Goal: Find specific page/section: Find specific page/section

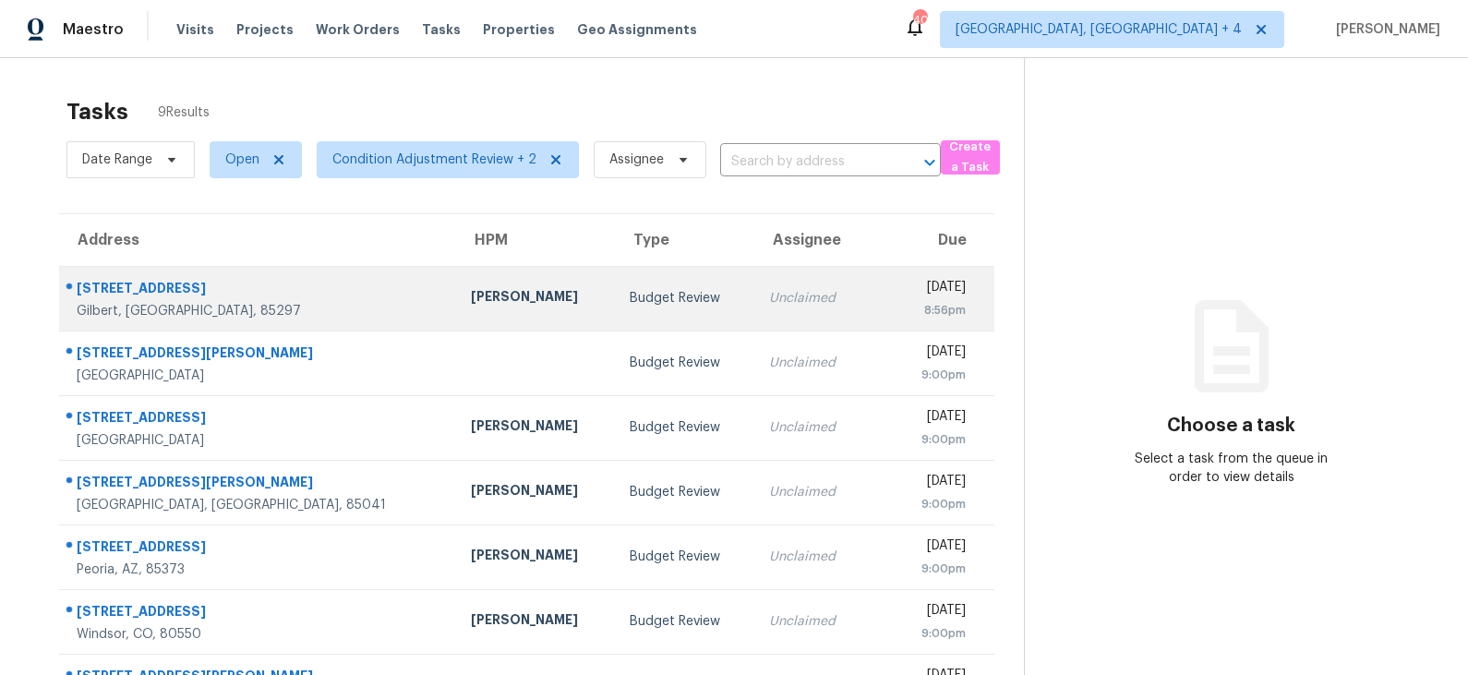
click at [615, 308] on td "Budget Review" at bounding box center [684, 298] width 139 height 65
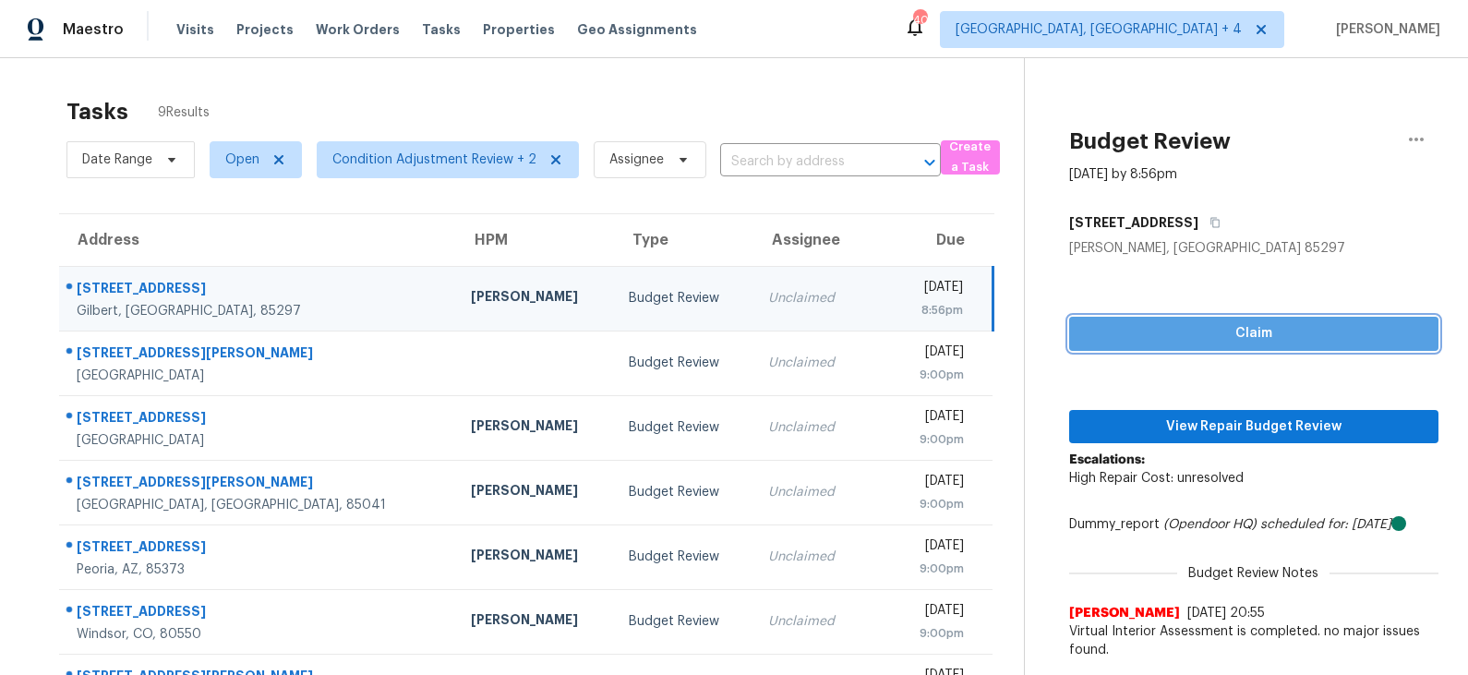
click at [1250, 336] on span "Claim" at bounding box center [1254, 333] width 340 height 23
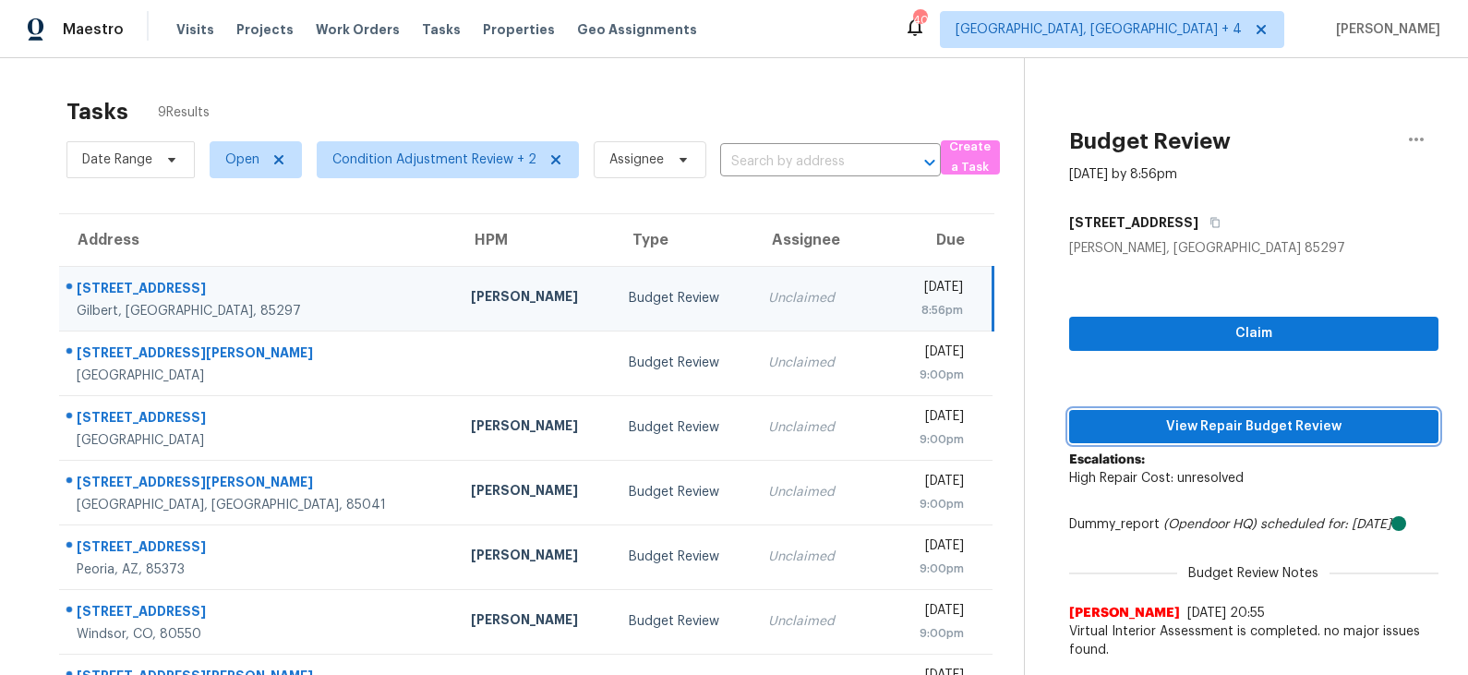
click at [1206, 421] on span "View Repair Budget Review" at bounding box center [1254, 427] width 340 height 23
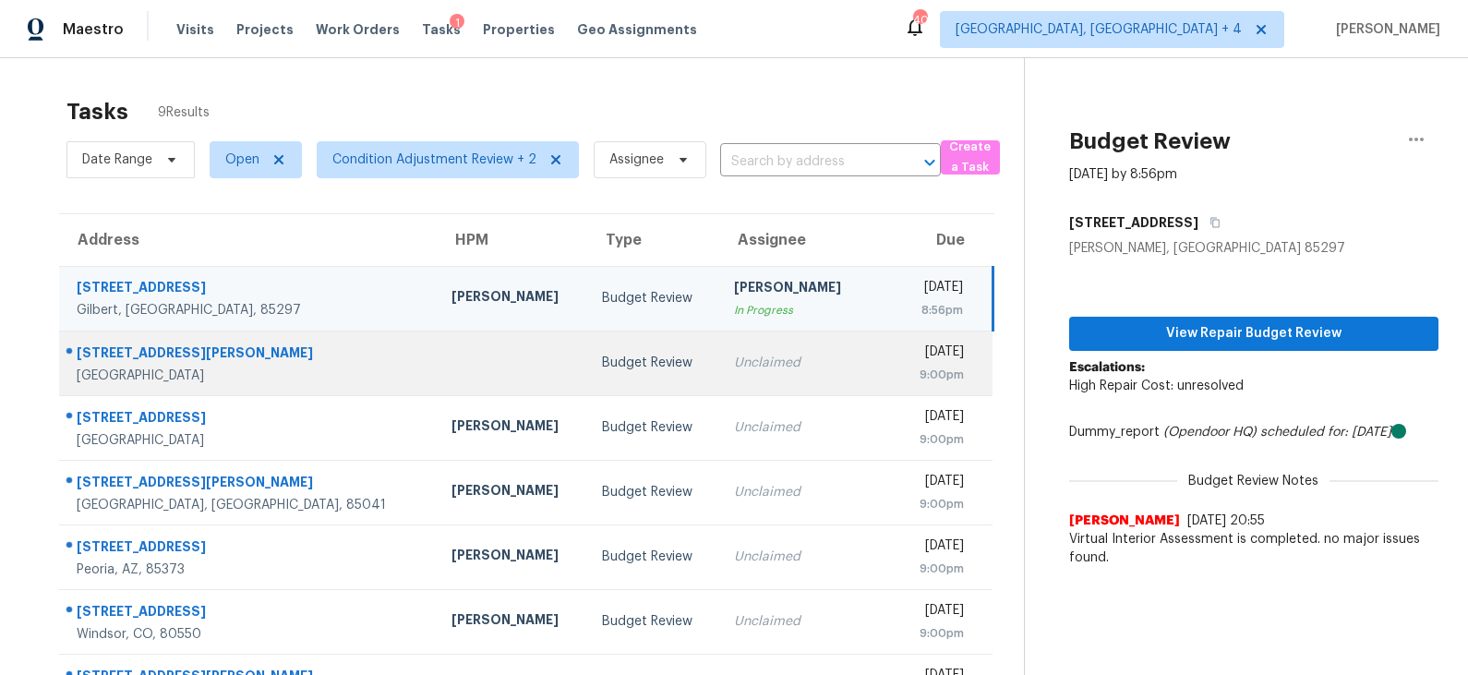
click at [602, 365] on div "Budget Review" at bounding box center [653, 363] width 103 height 18
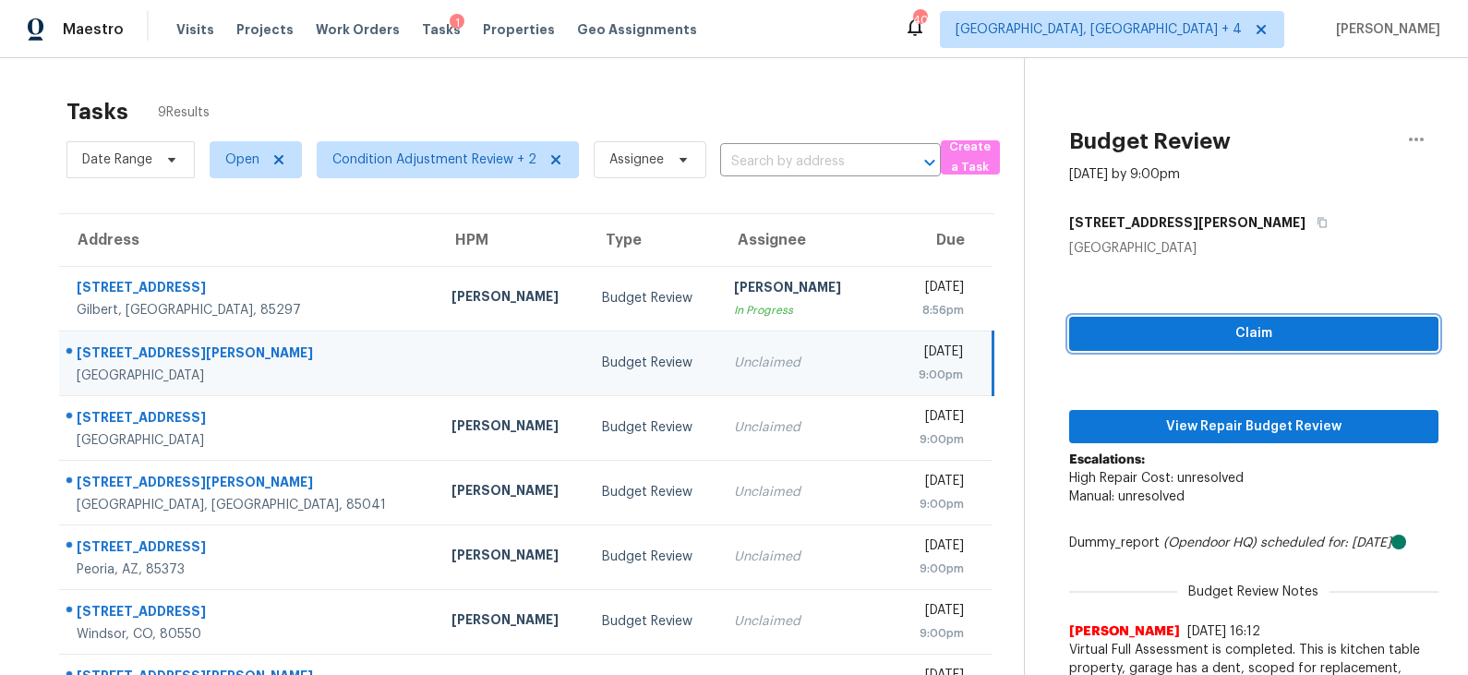
click at [1172, 330] on span "Claim" at bounding box center [1254, 333] width 340 height 23
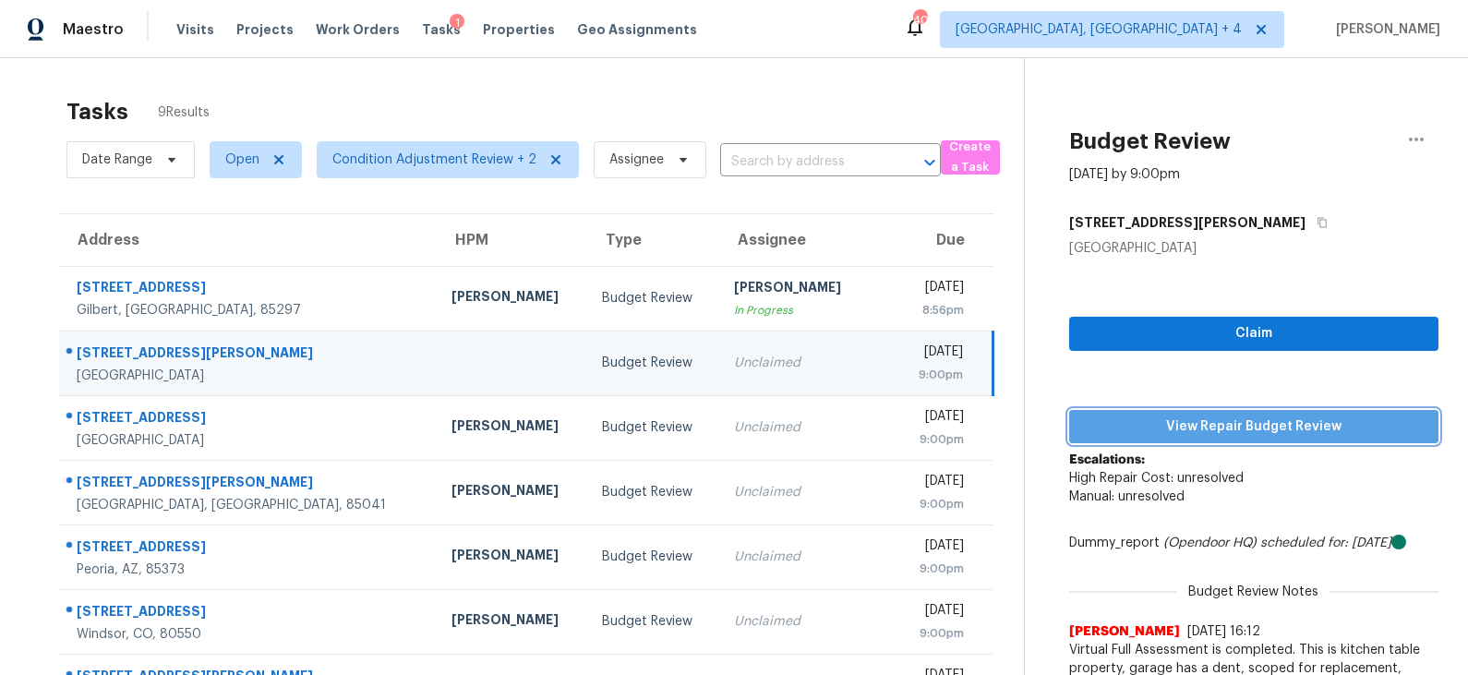
click at [1155, 427] on span "View Repair Budget Review" at bounding box center [1254, 427] width 340 height 23
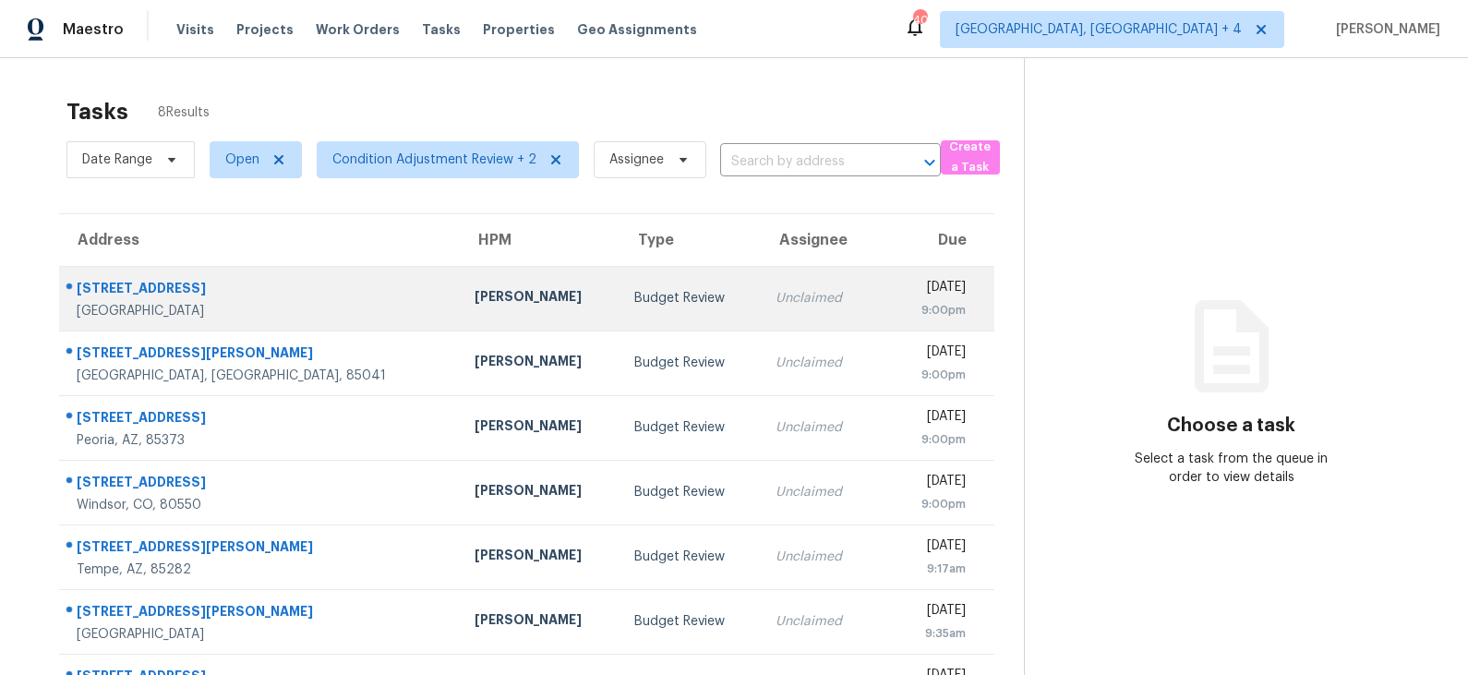
click at [620, 308] on td "Budget Review" at bounding box center [690, 298] width 140 height 65
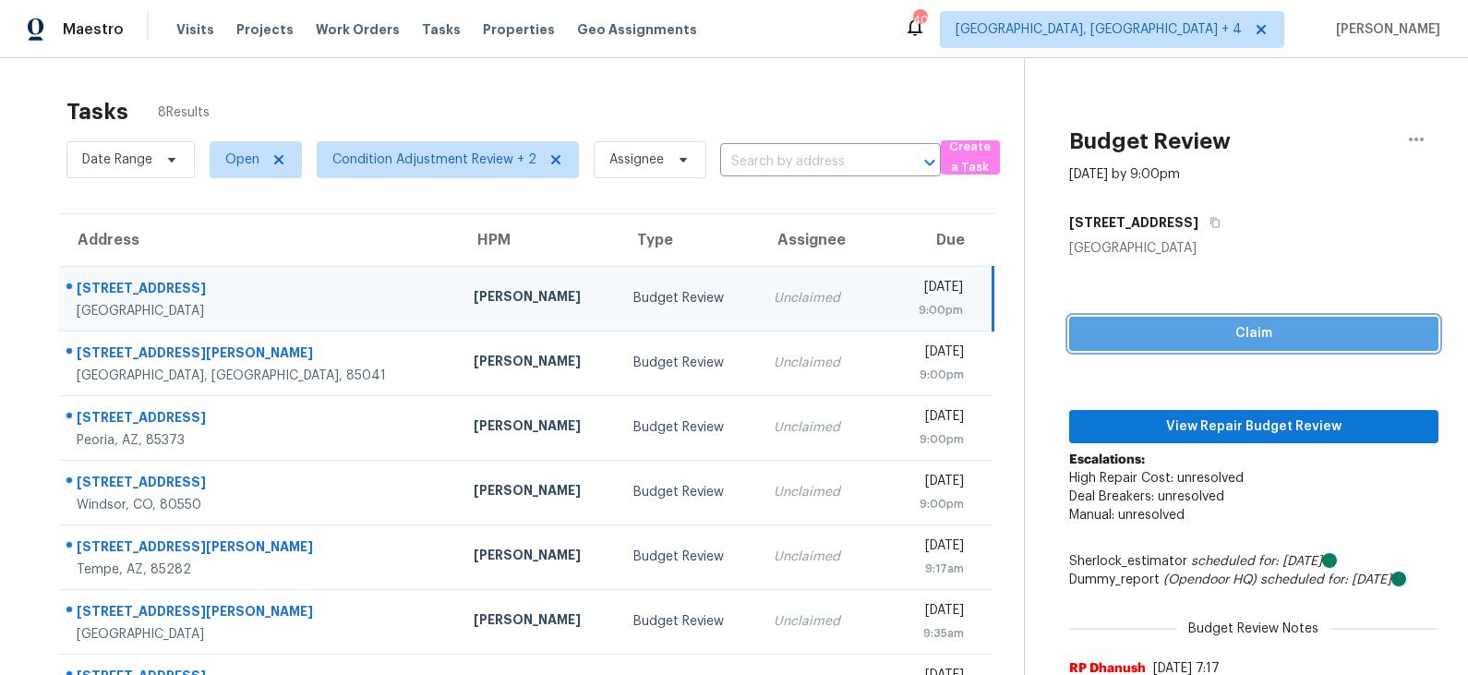
click at [1236, 340] on span "Claim" at bounding box center [1254, 333] width 340 height 23
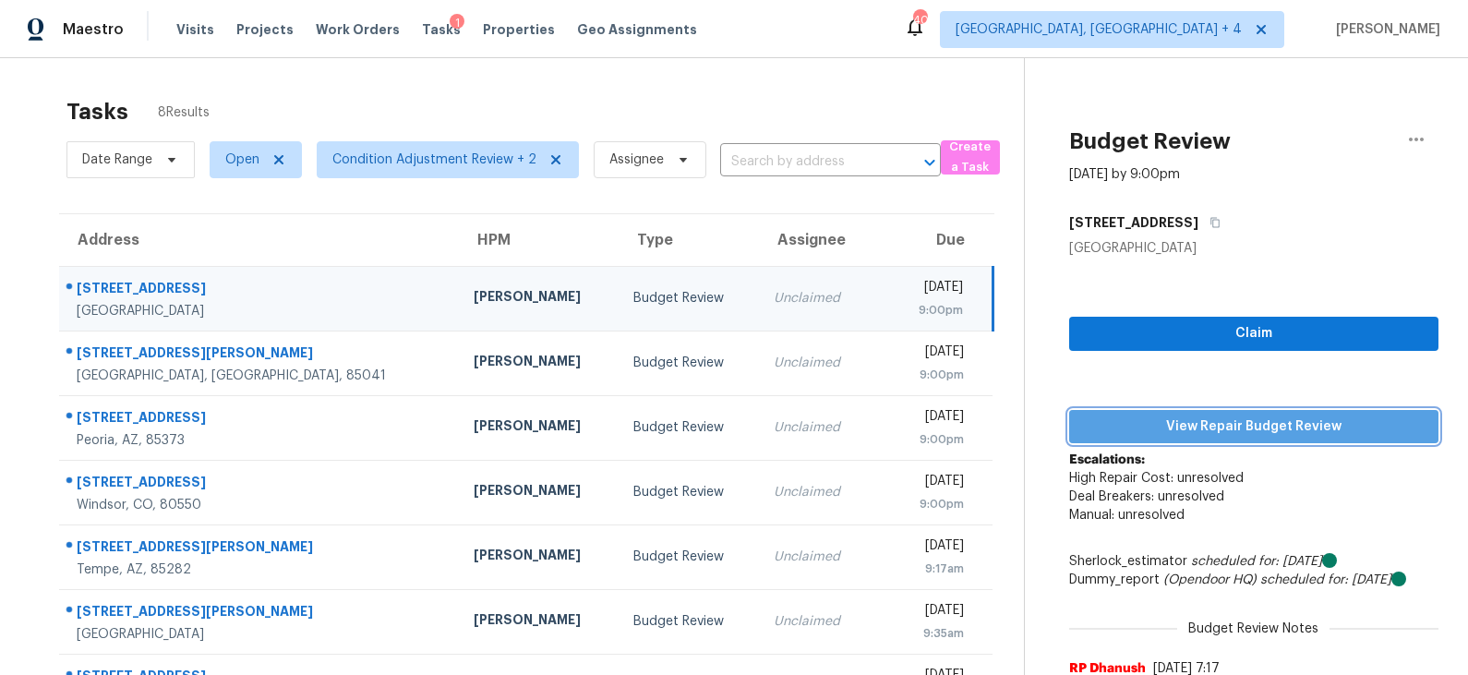
click at [1197, 430] on span "View Repair Budget Review" at bounding box center [1254, 427] width 340 height 23
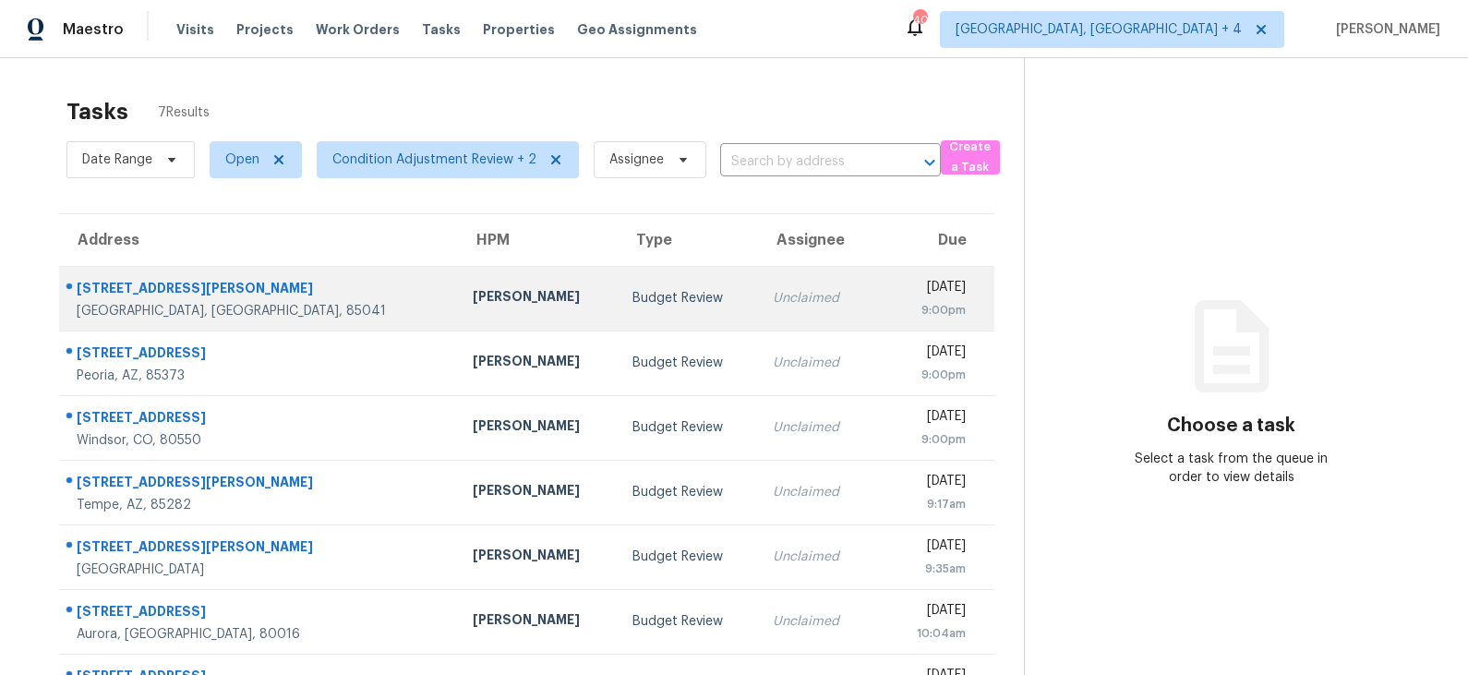
click at [633, 305] on div "Budget Review" at bounding box center [688, 298] width 111 height 18
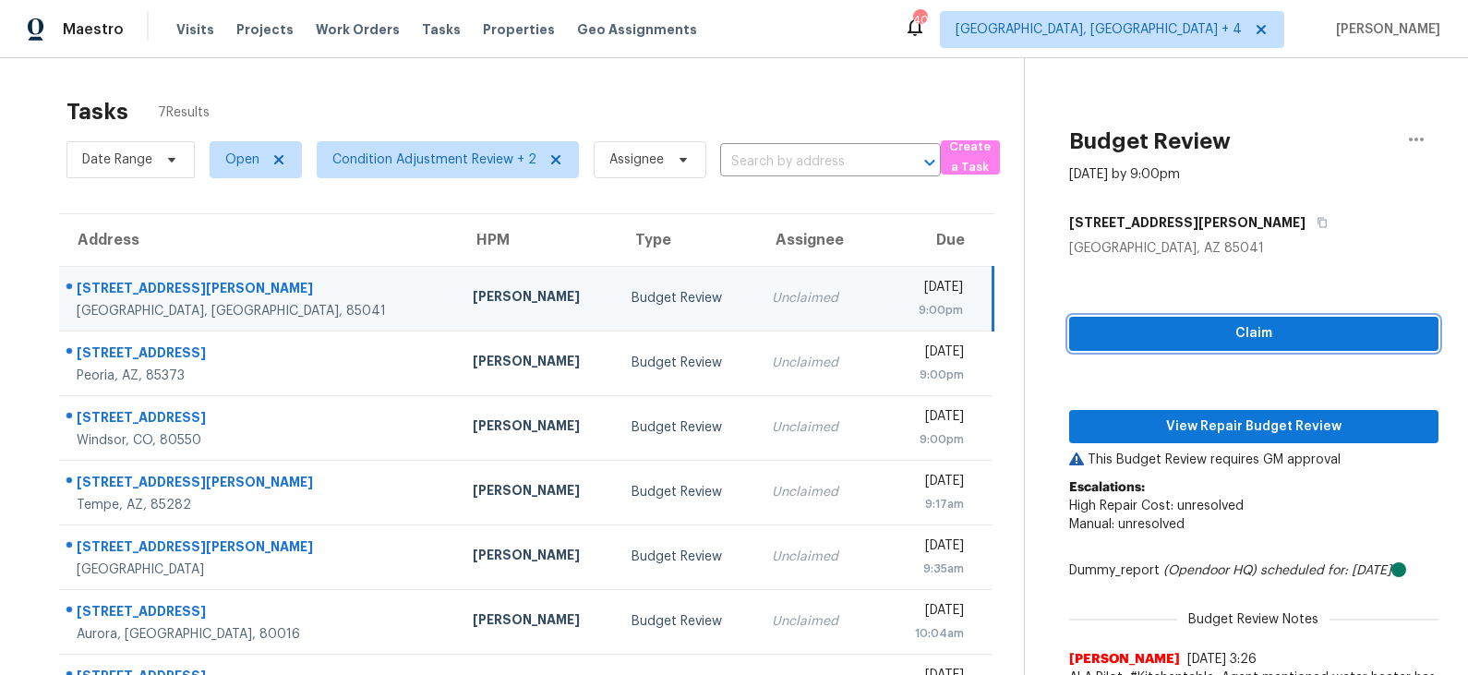
click at [1177, 341] on span "Claim" at bounding box center [1254, 333] width 340 height 23
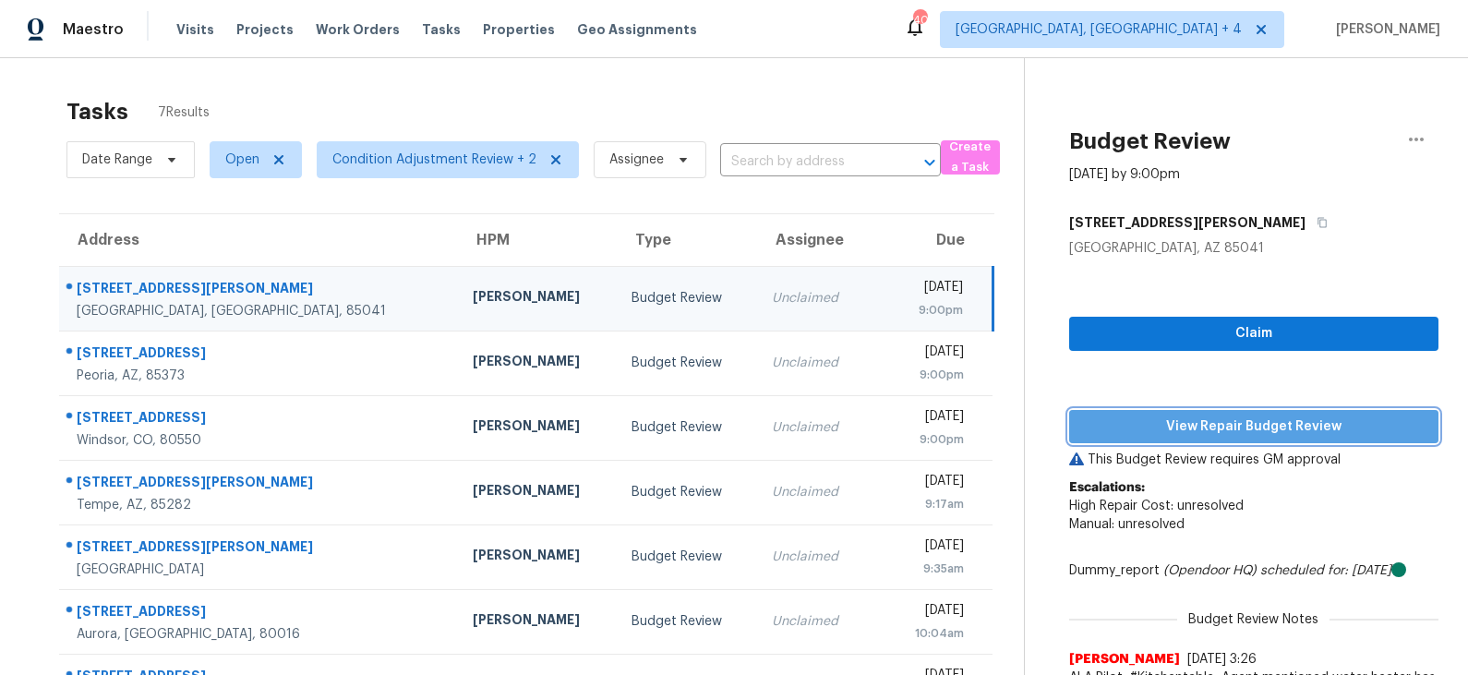
click at [1178, 428] on span "View Repair Budget Review" at bounding box center [1254, 427] width 340 height 23
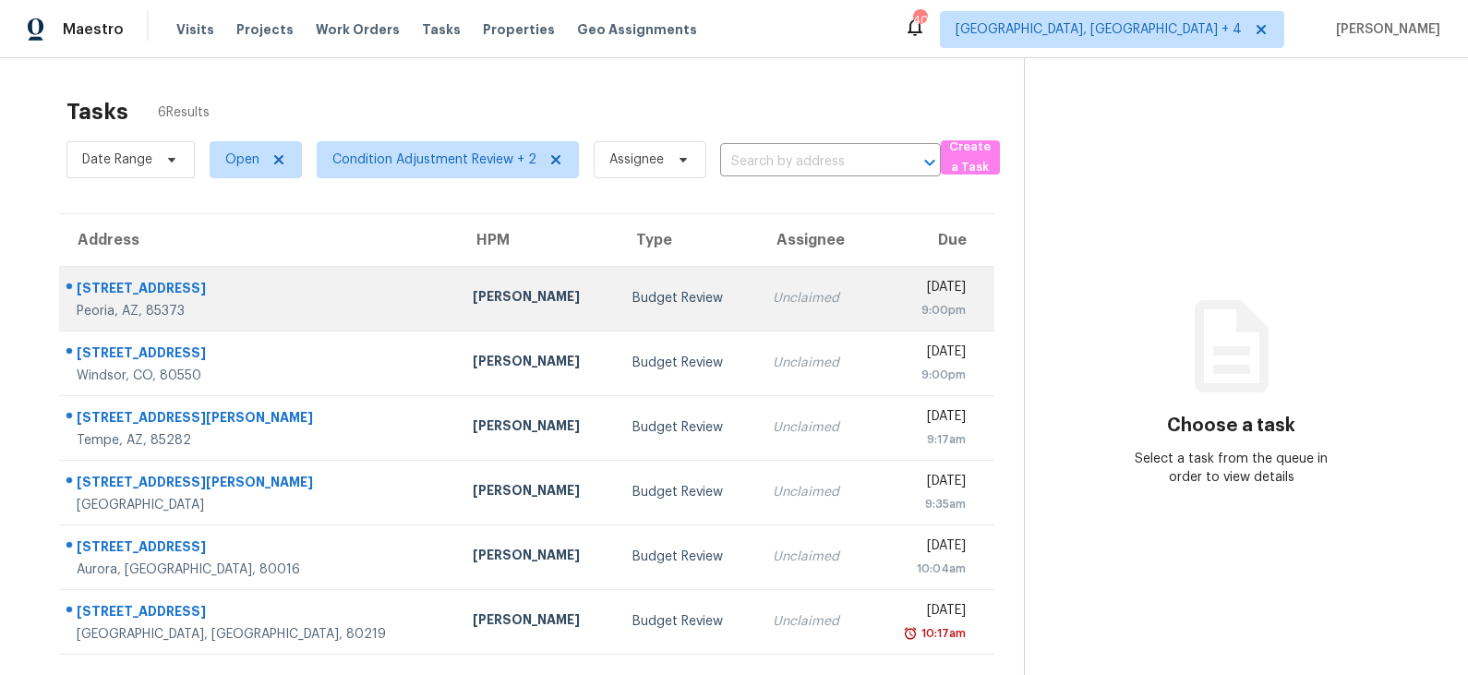
click at [618, 313] on td "Budget Review" at bounding box center [688, 298] width 140 height 65
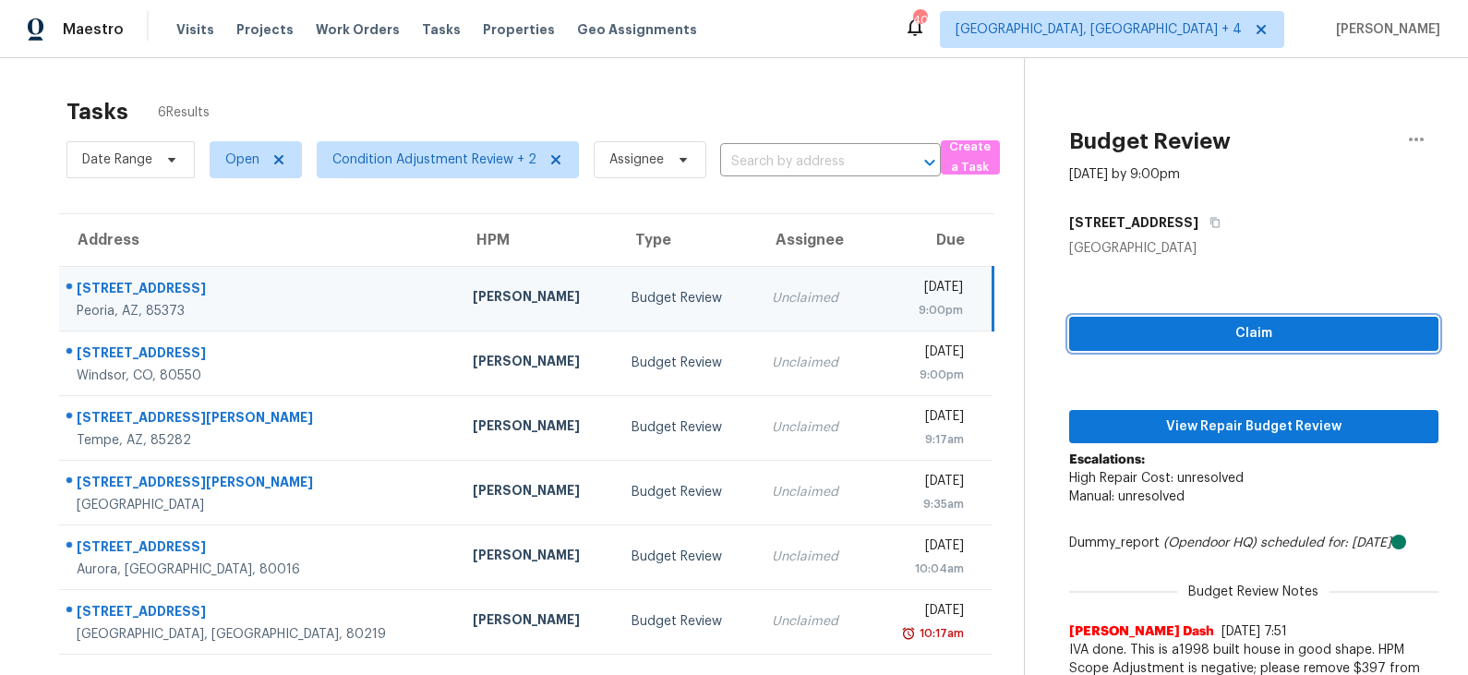
click at [1262, 332] on span "Claim" at bounding box center [1254, 333] width 340 height 23
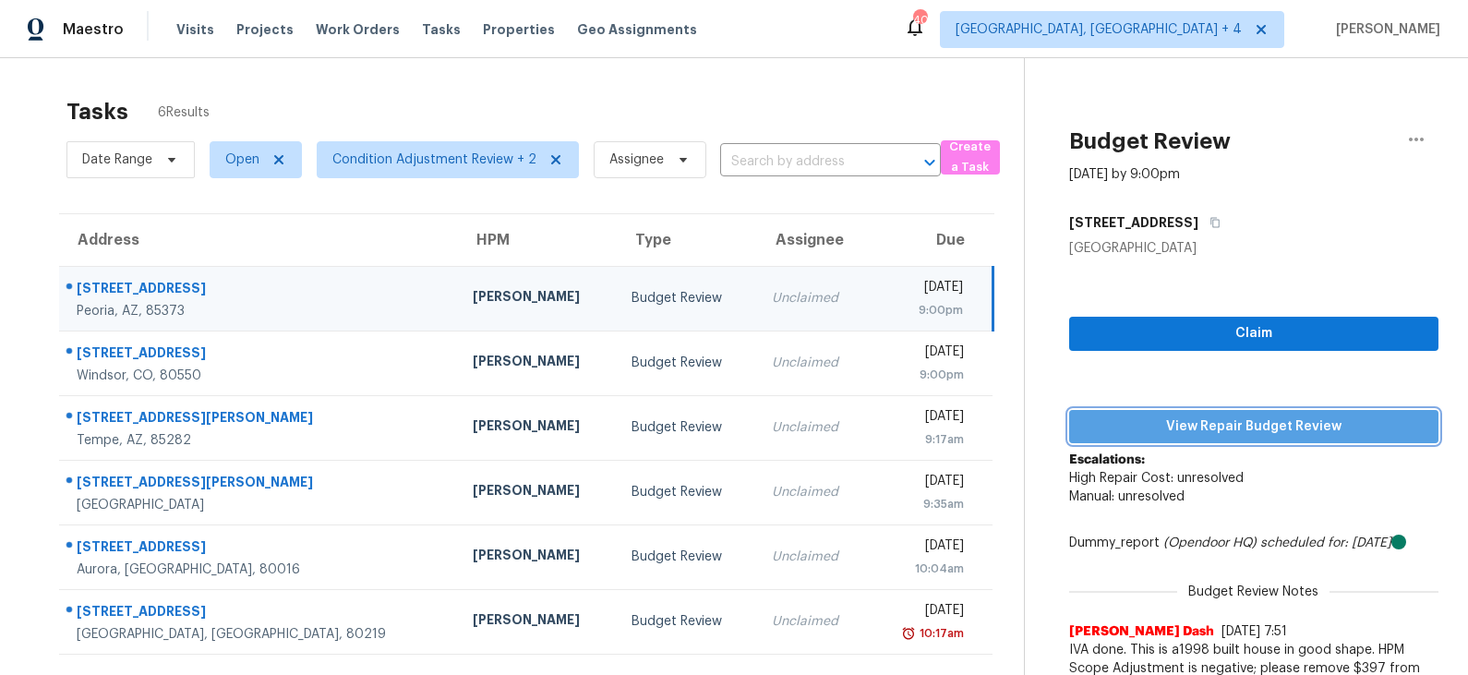
click at [1234, 416] on span "View Repair Budget Review" at bounding box center [1254, 427] width 340 height 23
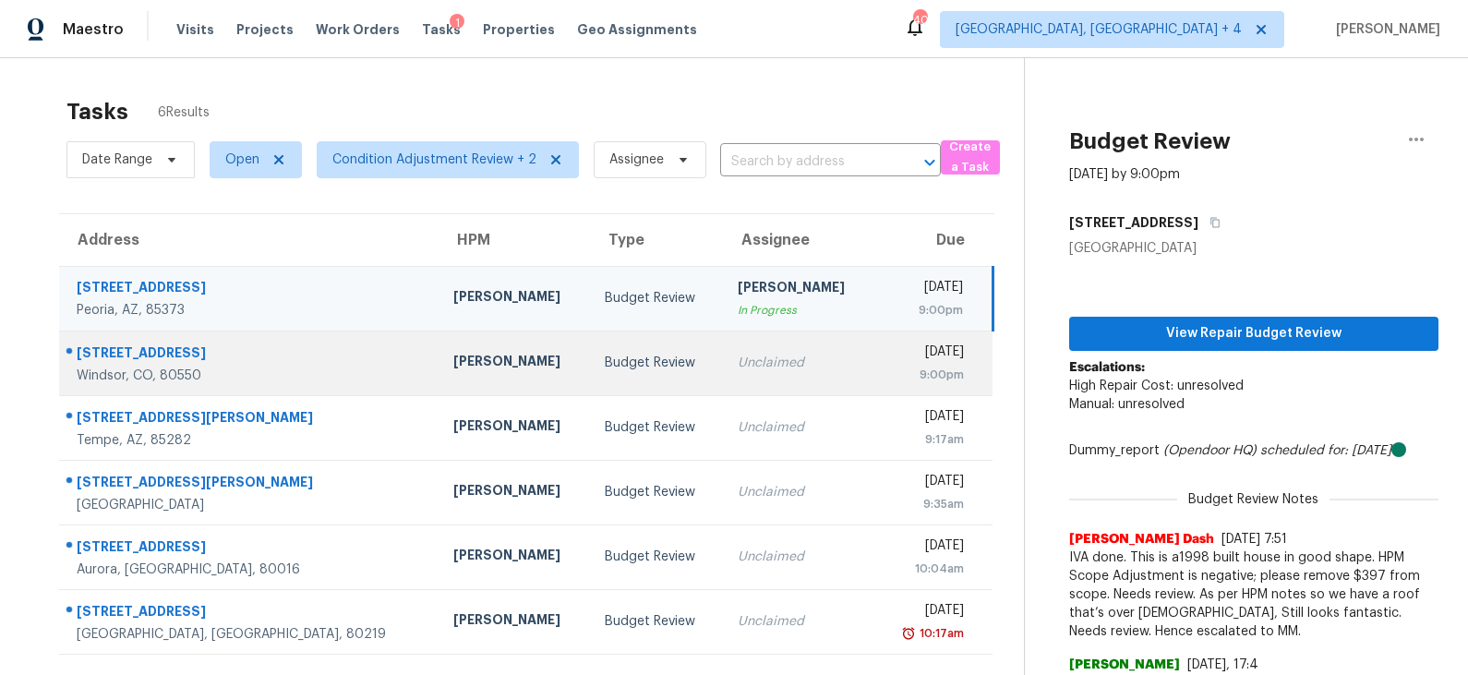
click at [605, 362] on div "Budget Review" at bounding box center [656, 363] width 103 height 18
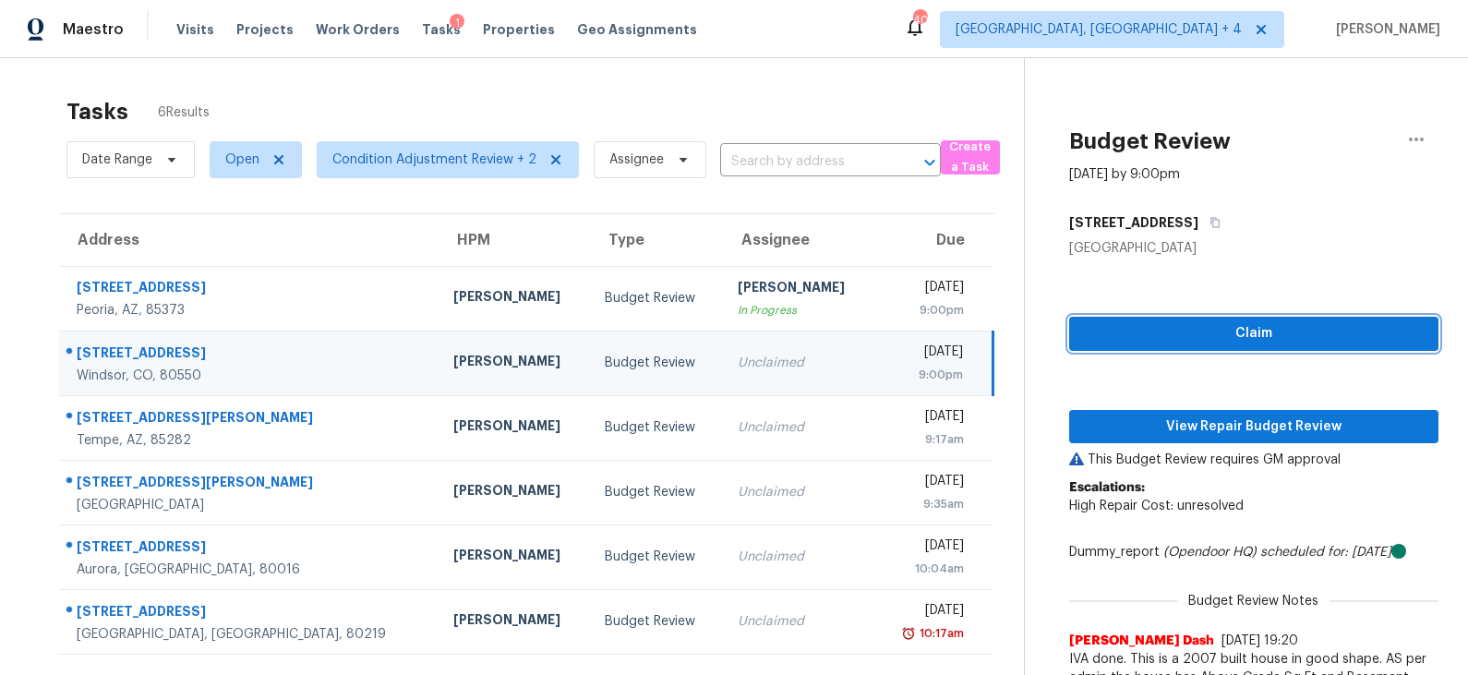
click at [1197, 348] on button "Claim" at bounding box center [1253, 334] width 369 height 34
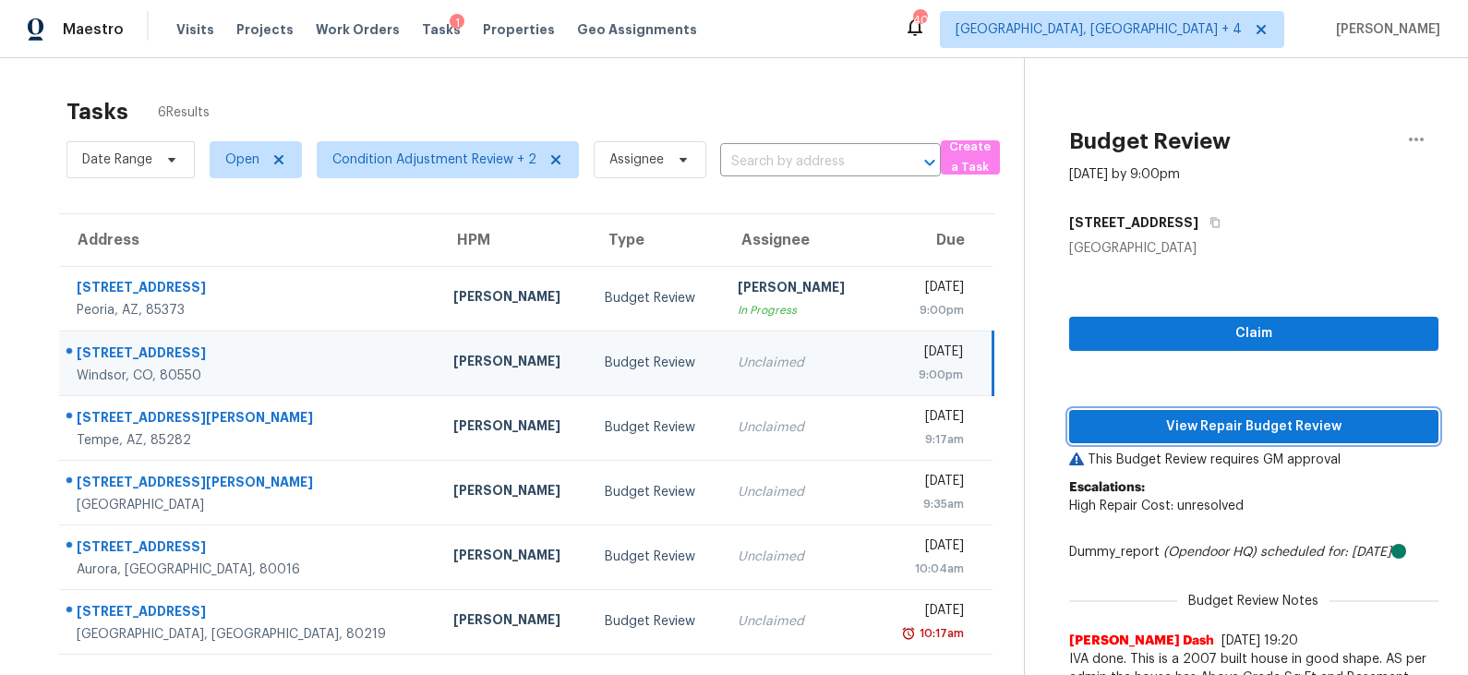
click at [1179, 426] on span "View Repair Budget Review" at bounding box center [1254, 427] width 340 height 23
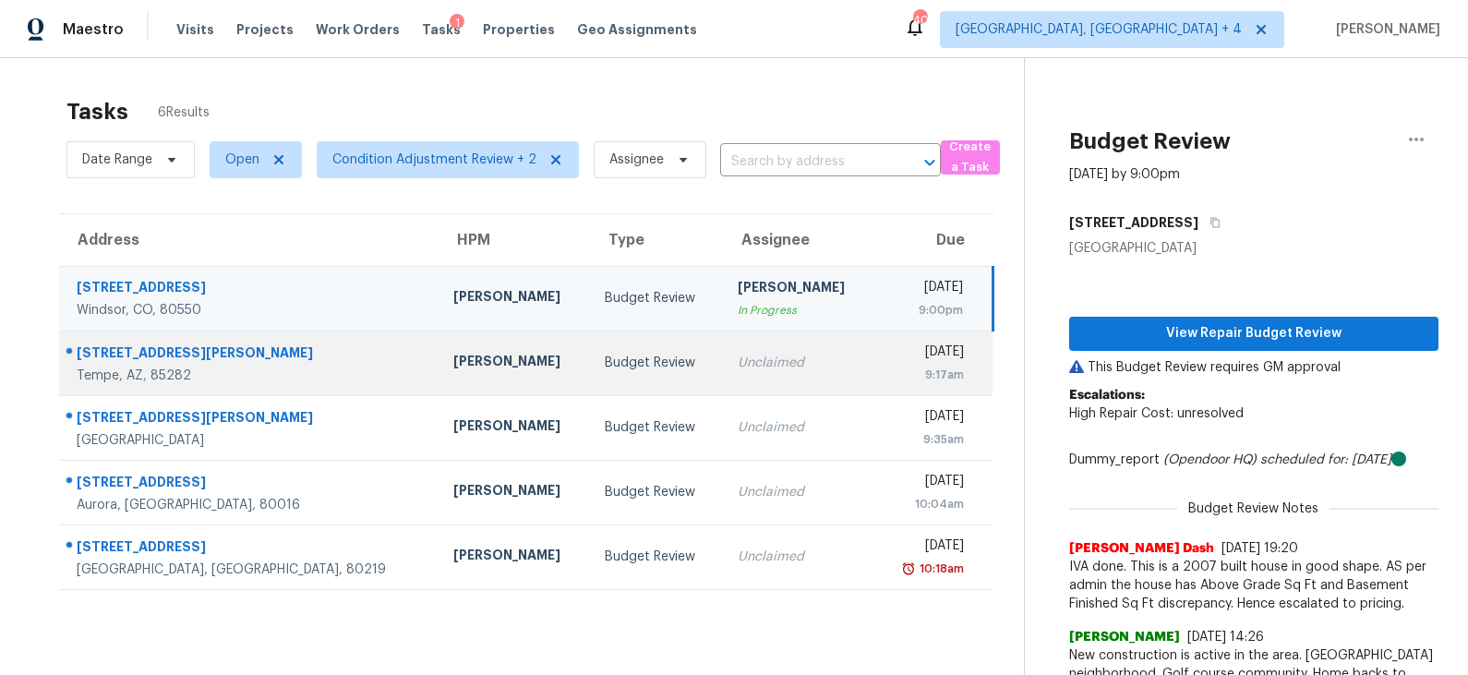
click at [605, 359] on div "Budget Review" at bounding box center [656, 363] width 103 height 18
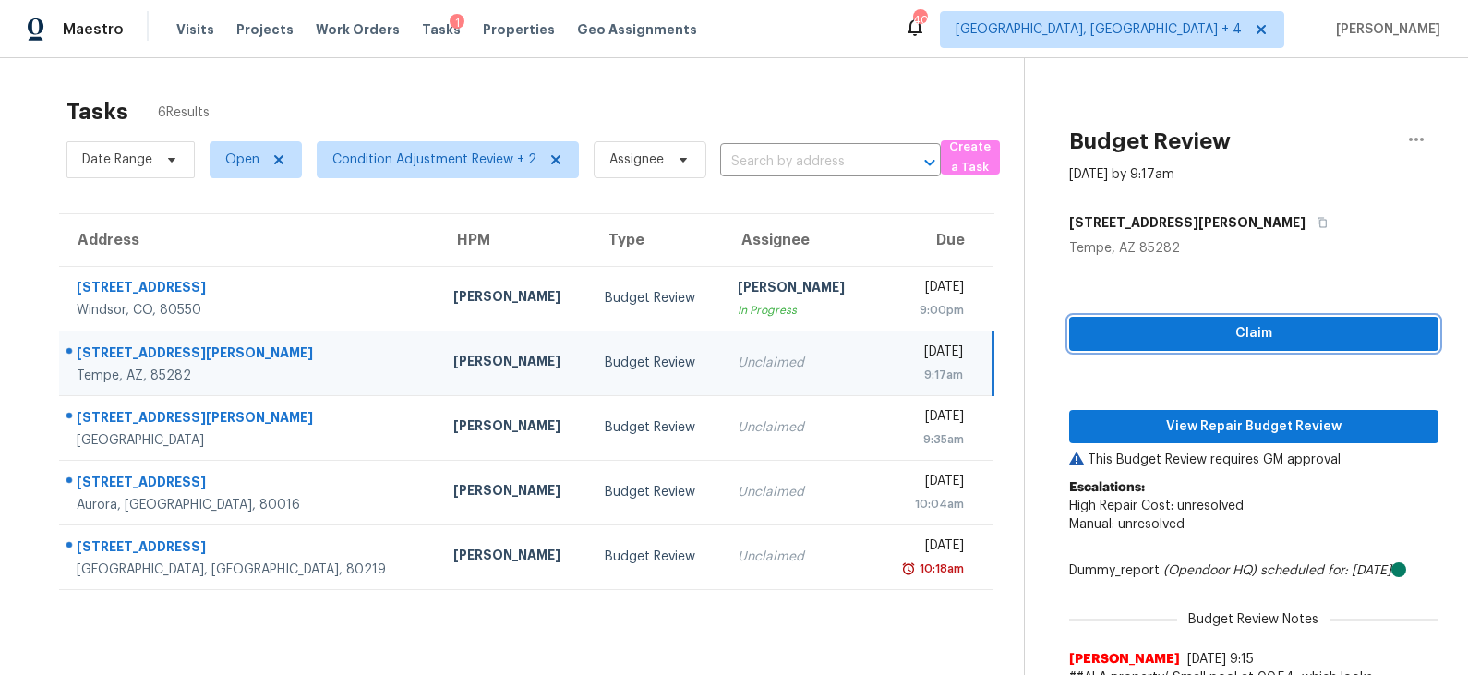
click at [1207, 326] on span "Claim" at bounding box center [1254, 333] width 340 height 23
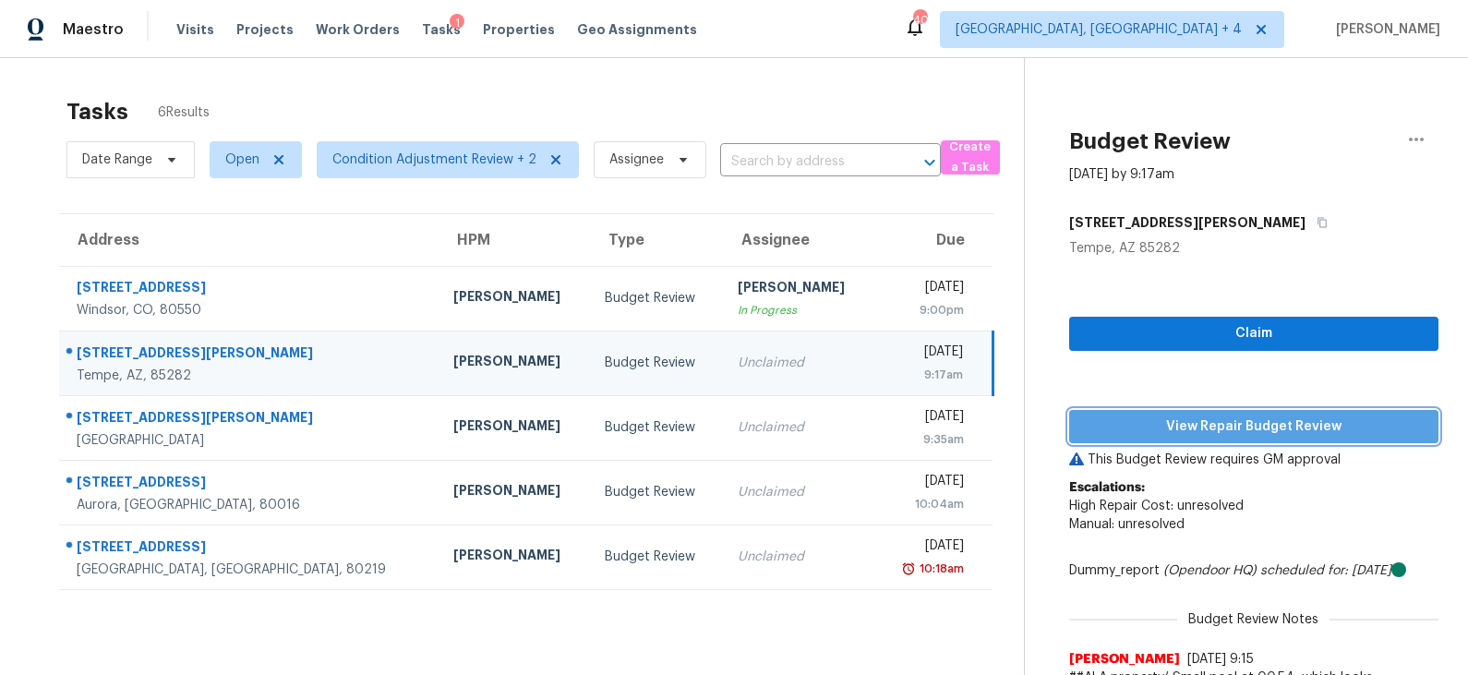
click at [1171, 425] on span "View Repair Budget Review" at bounding box center [1254, 427] width 340 height 23
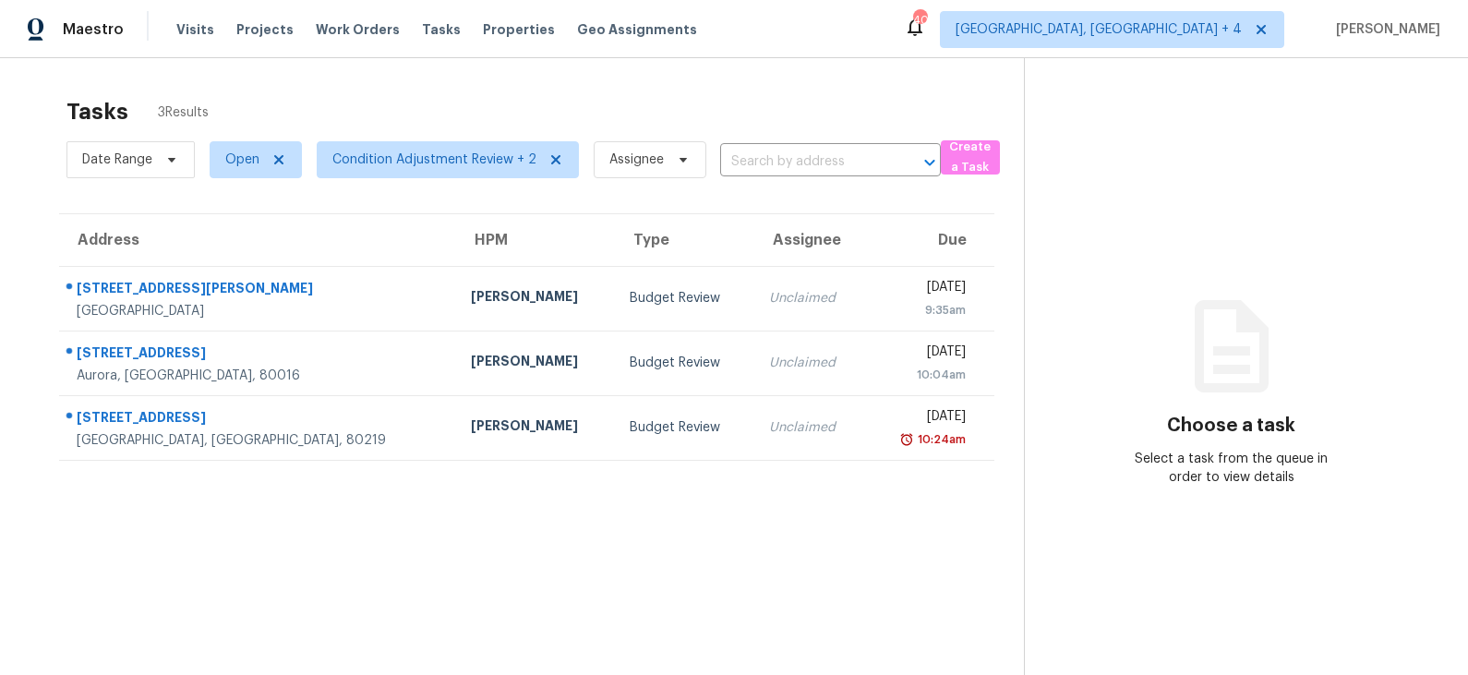
click at [615, 310] on td "Budget Review" at bounding box center [684, 298] width 139 height 65
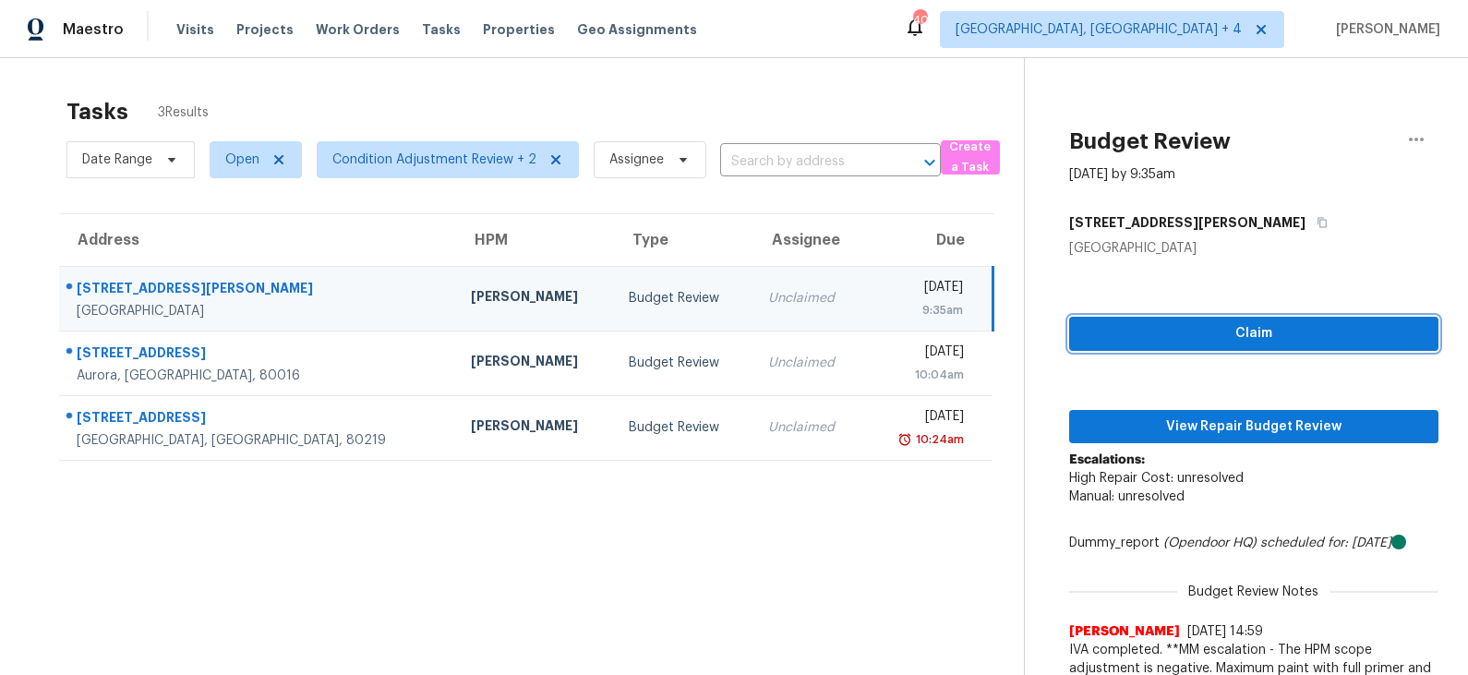
click at [1286, 335] on span "Claim" at bounding box center [1254, 333] width 340 height 23
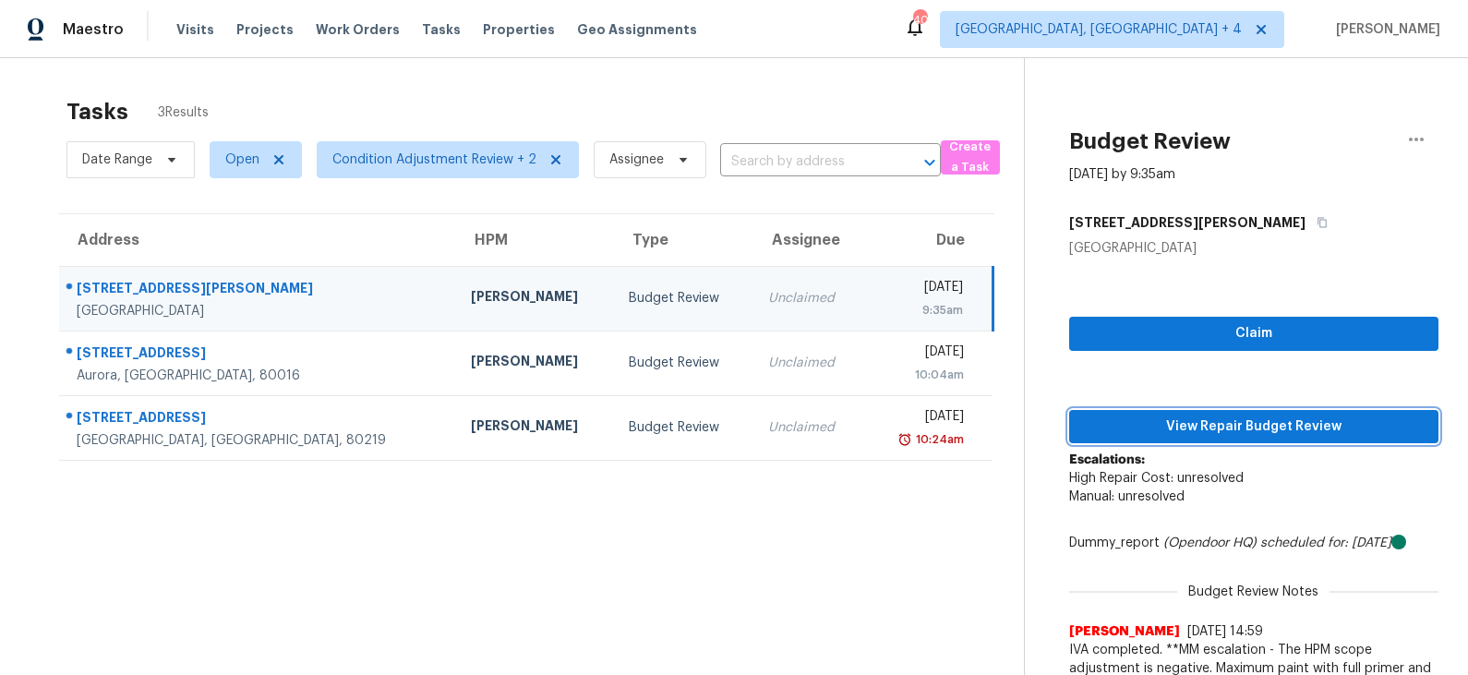
click at [1240, 433] on span "View Repair Budget Review" at bounding box center [1254, 427] width 340 height 23
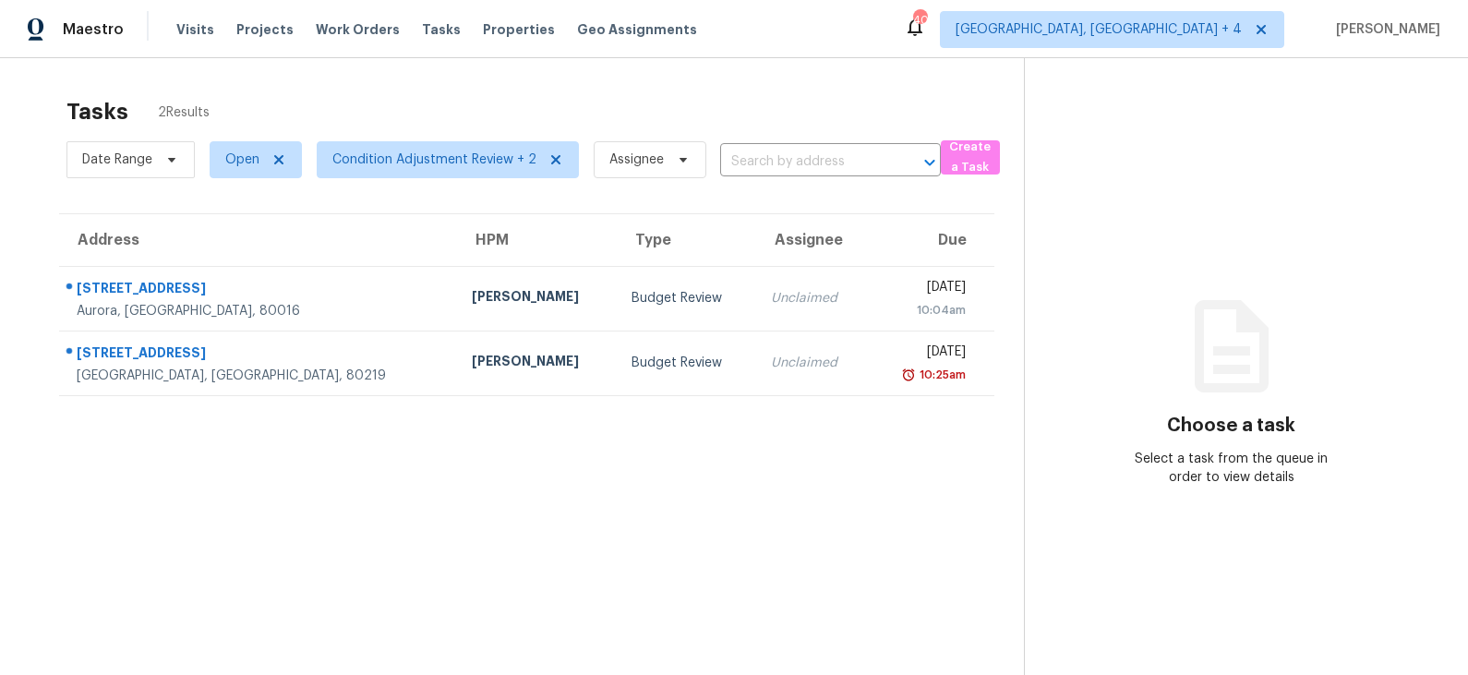
click at [632, 300] on div "Budget Review" at bounding box center [687, 298] width 111 height 18
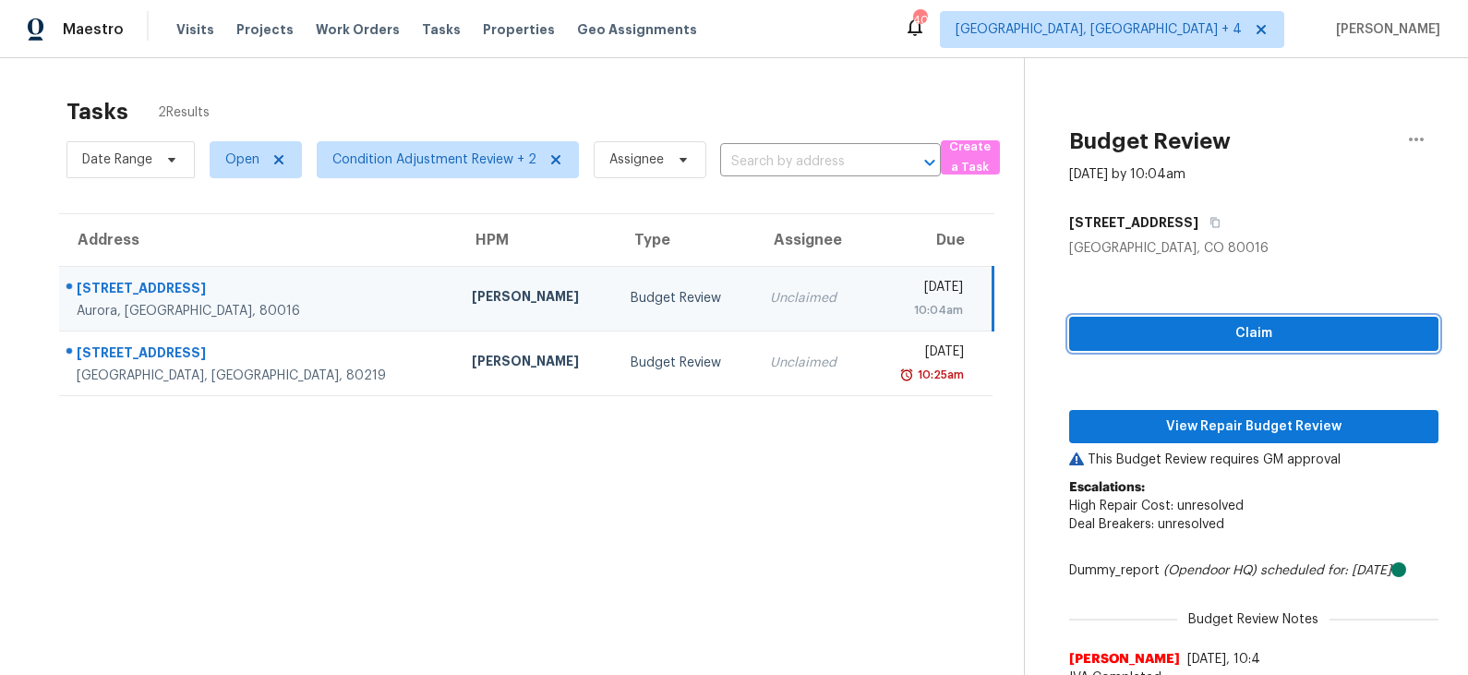
click at [1203, 327] on span "Claim" at bounding box center [1254, 333] width 340 height 23
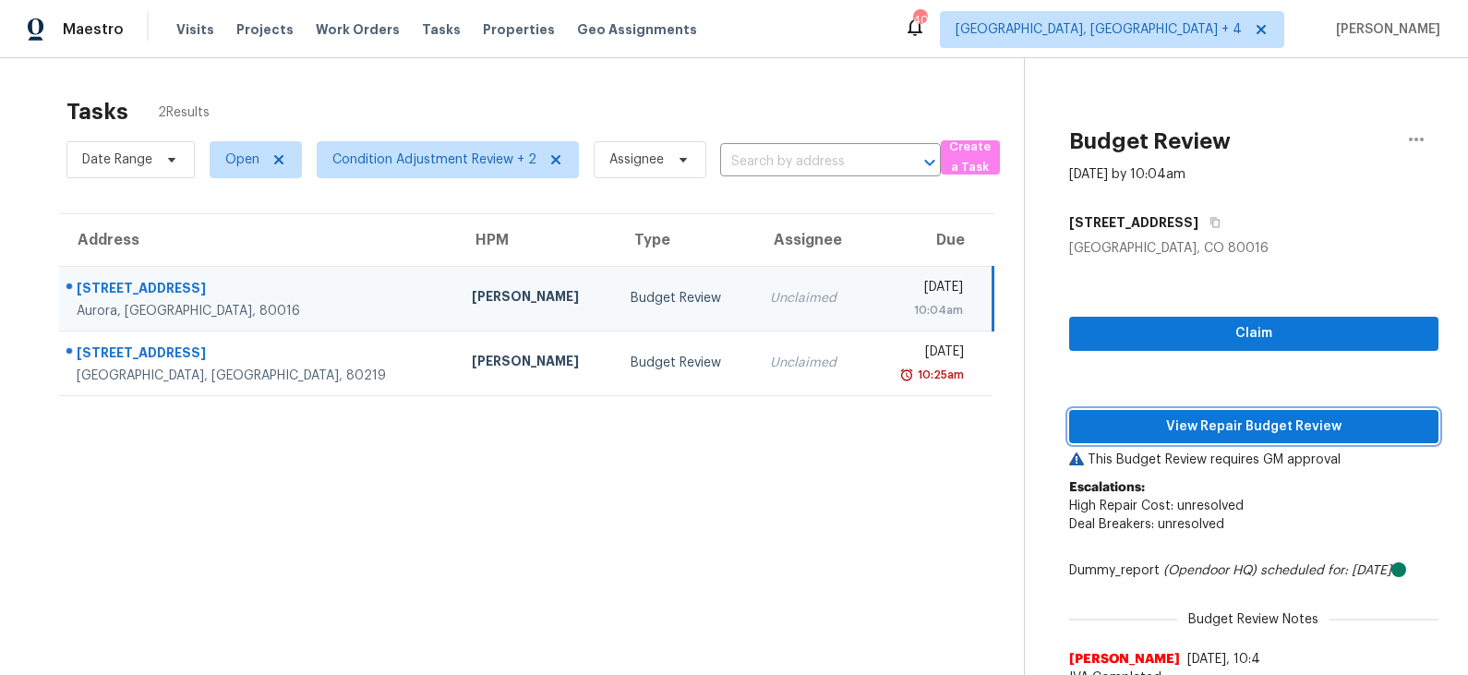
click at [1191, 431] on span "View Repair Budget Review" at bounding box center [1254, 427] width 340 height 23
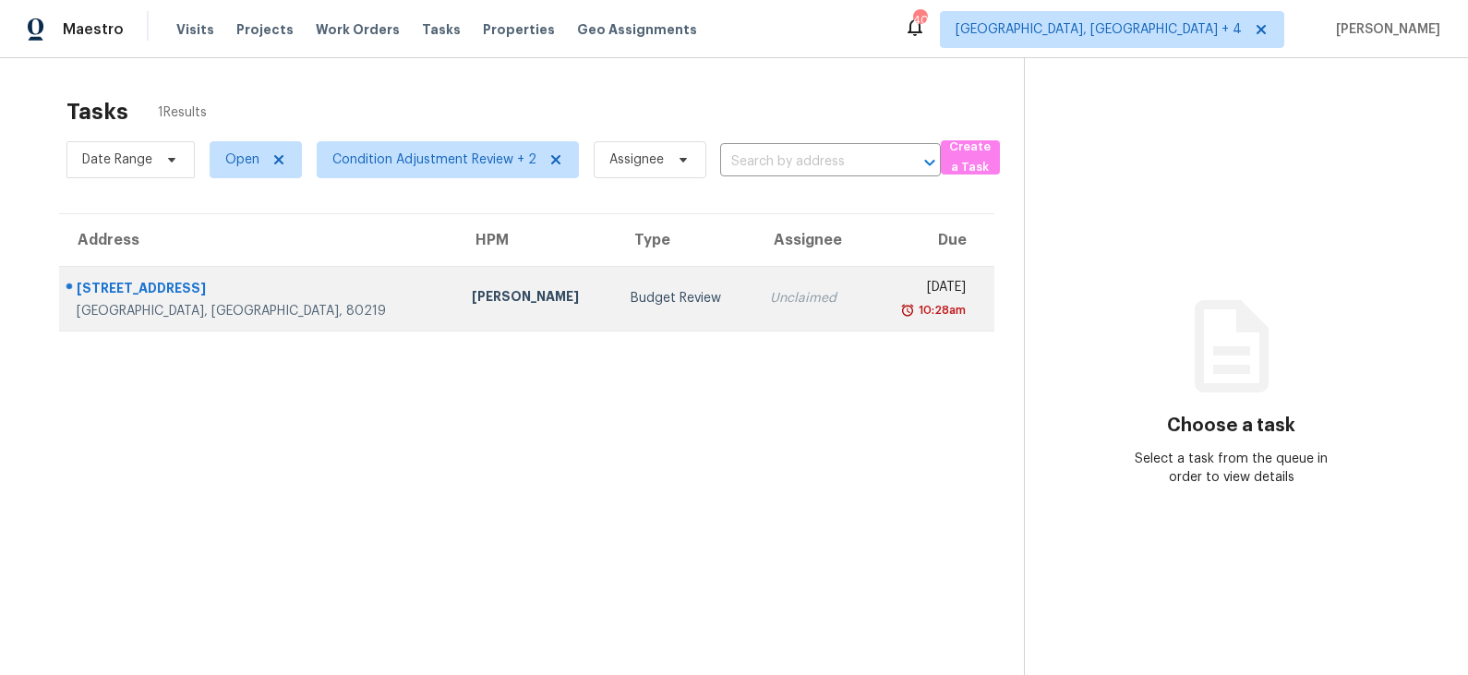
click at [616, 314] on td "Budget Review" at bounding box center [685, 298] width 139 height 65
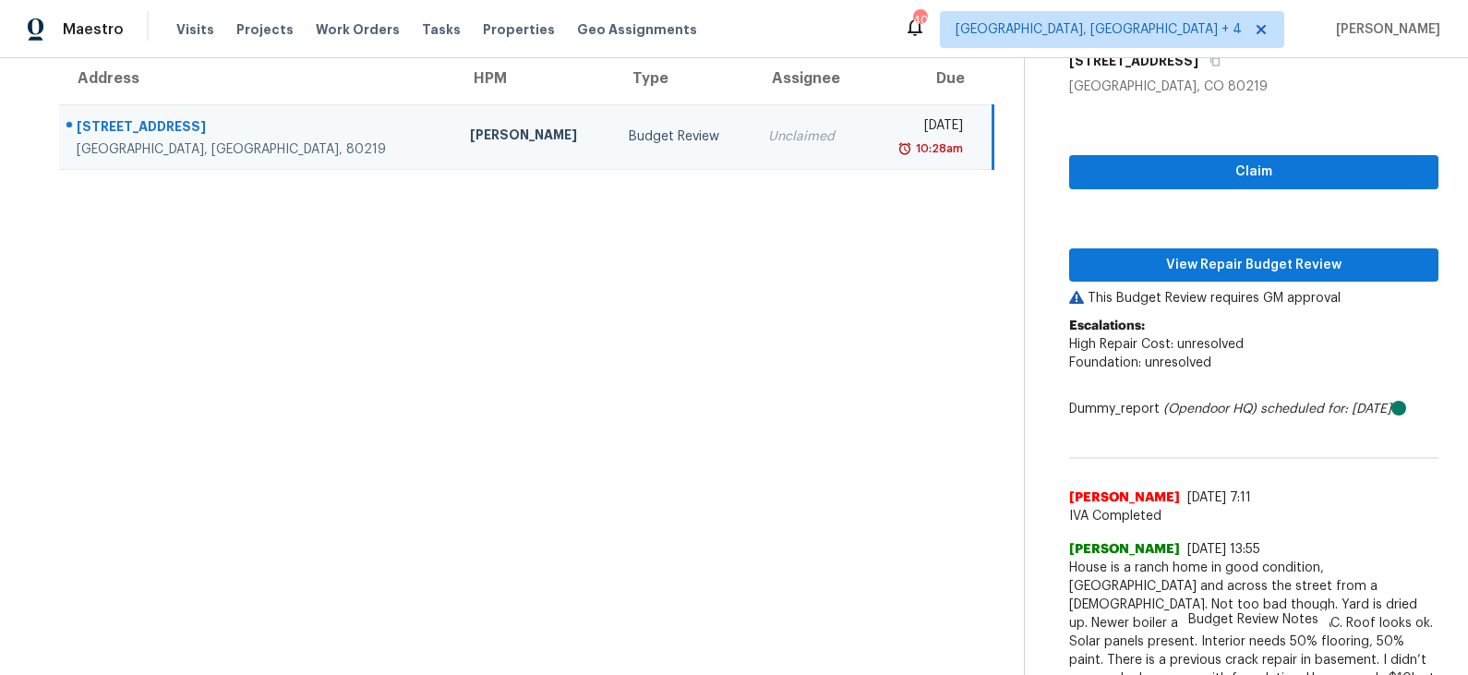
scroll to position [183, 0]
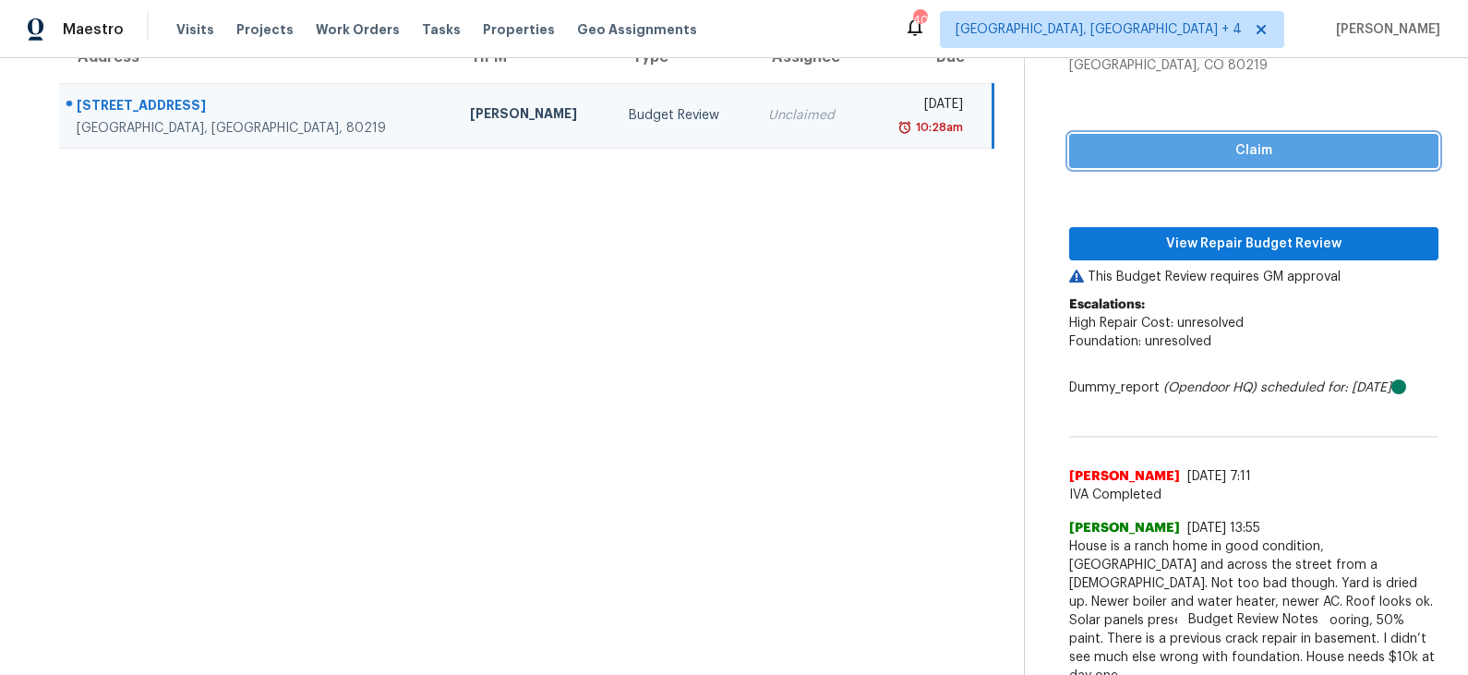
click at [1224, 145] on span "Claim" at bounding box center [1254, 150] width 340 height 23
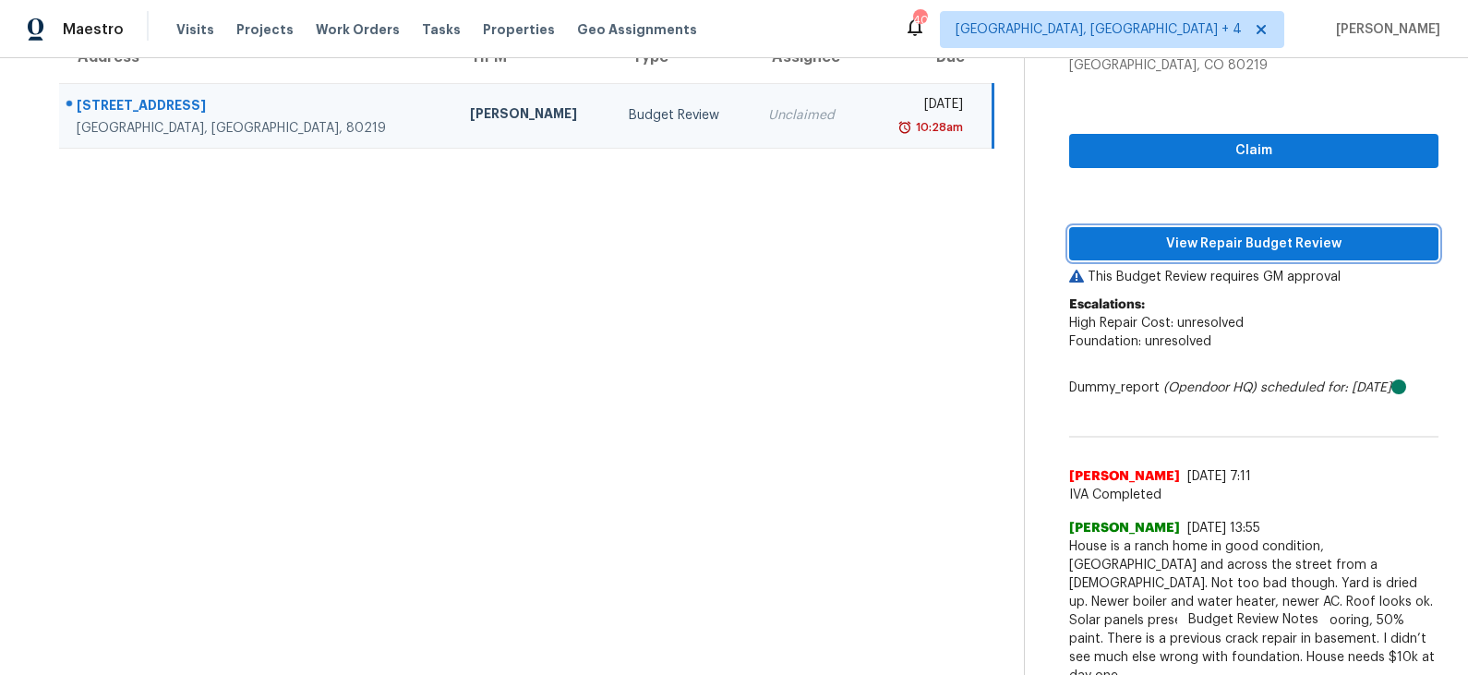
click at [1205, 236] on span "View Repair Budget Review" at bounding box center [1254, 244] width 340 height 23
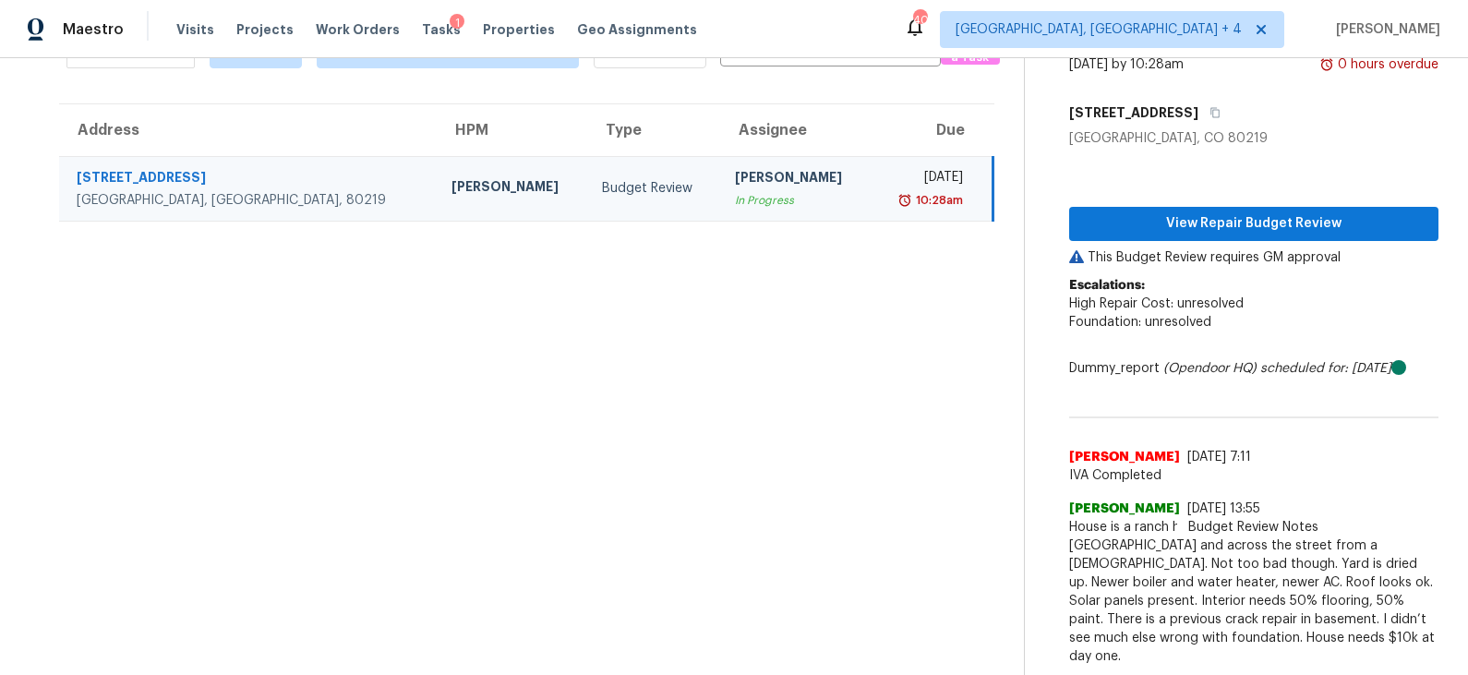
scroll to position [91, 0]
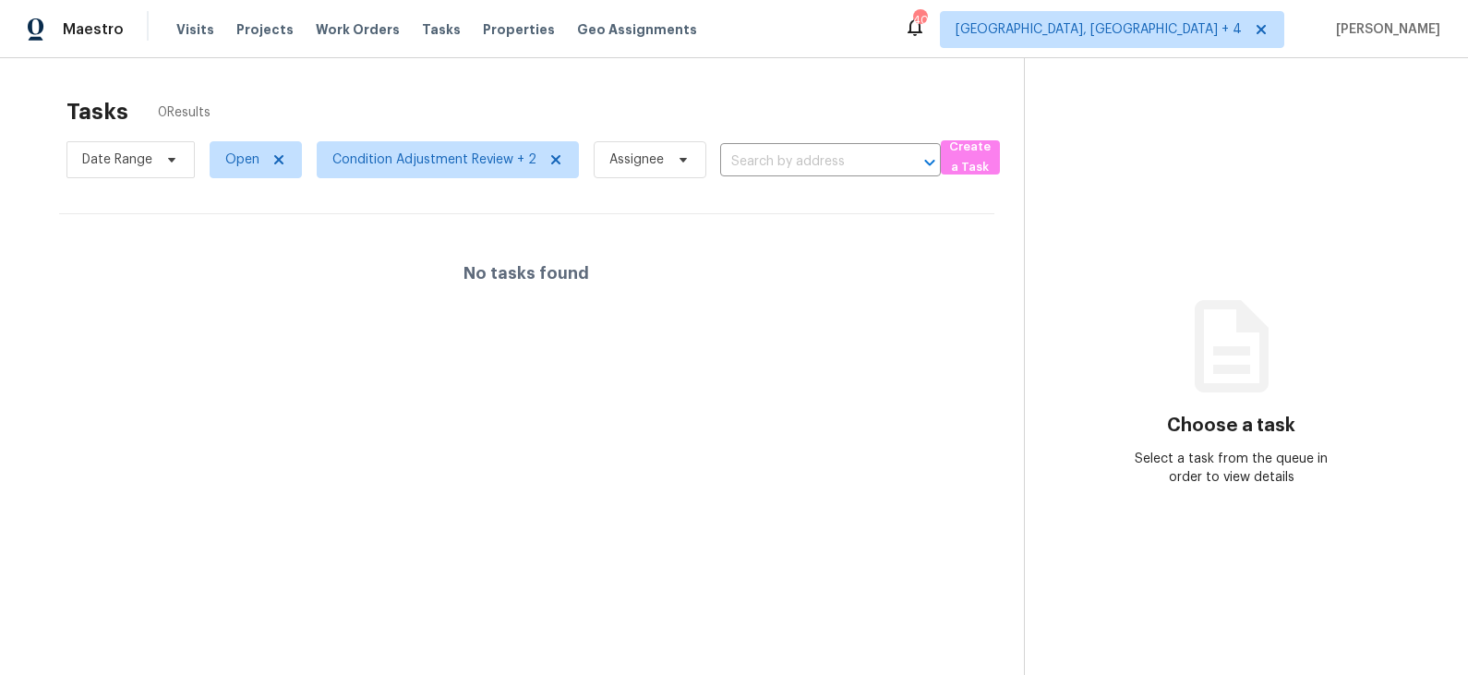
click at [658, 316] on div "No tasks found" at bounding box center [527, 273] width 936 height 118
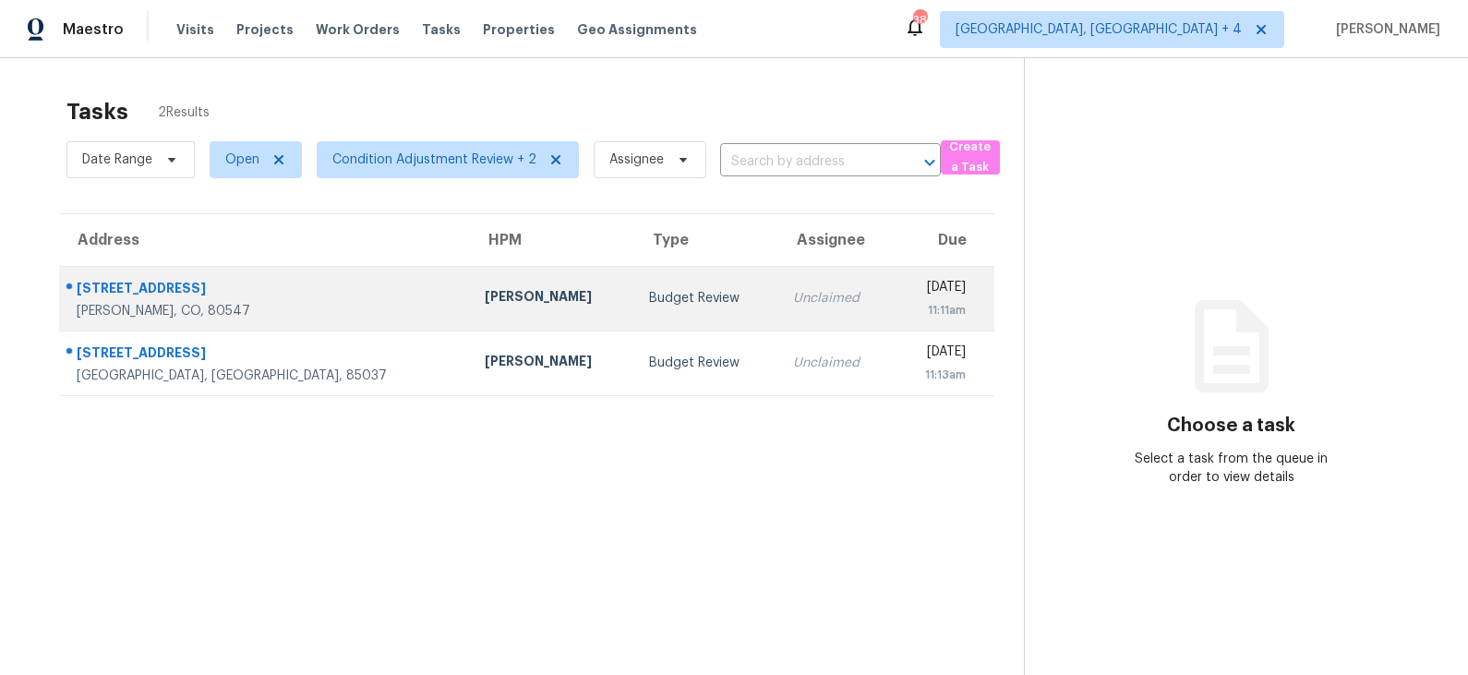
click at [634, 313] on td "Budget Review" at bounding box center [706, 298] width 144 height 65
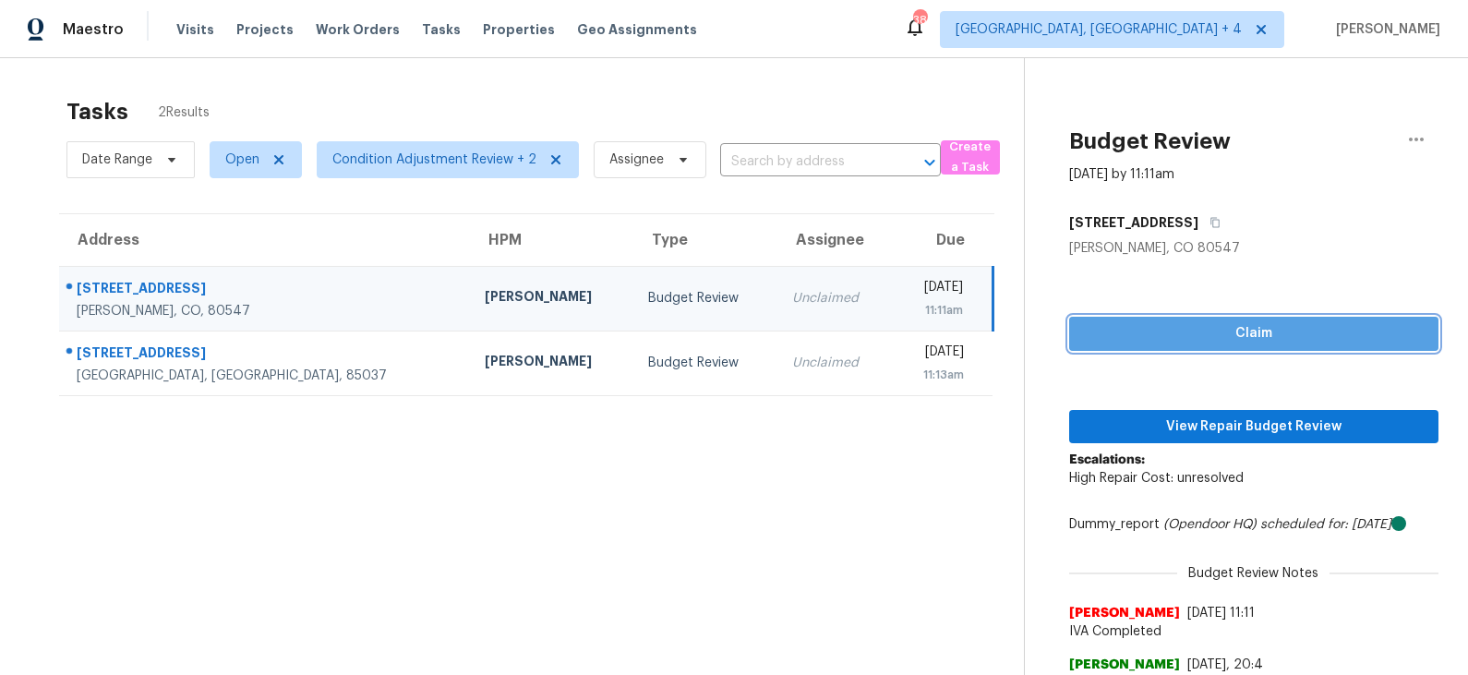
click at [1170, 335] on span "Claim" at bounding box center [1254, 333] width 340 height 23
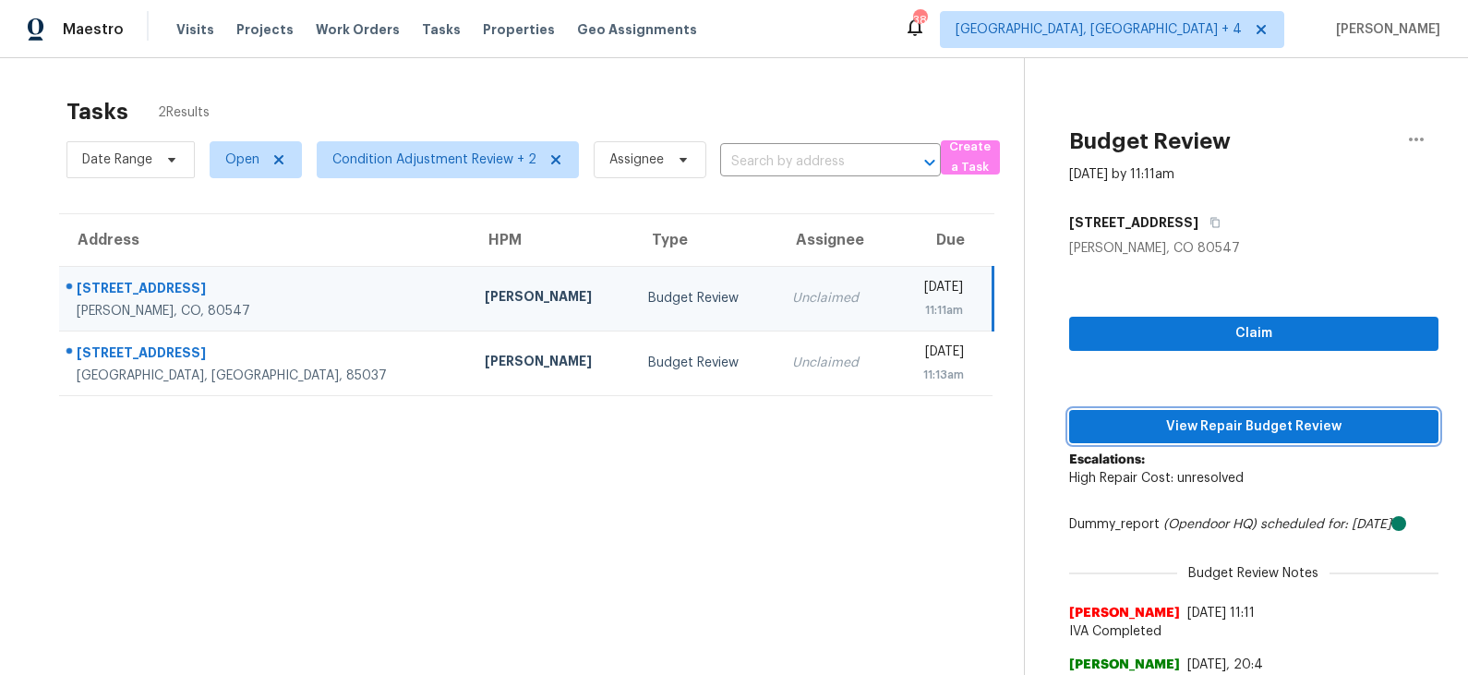
click at [1161, 438] on button "View Repair Budget Review" at bounding box center [1253, 427] width 369 height 34
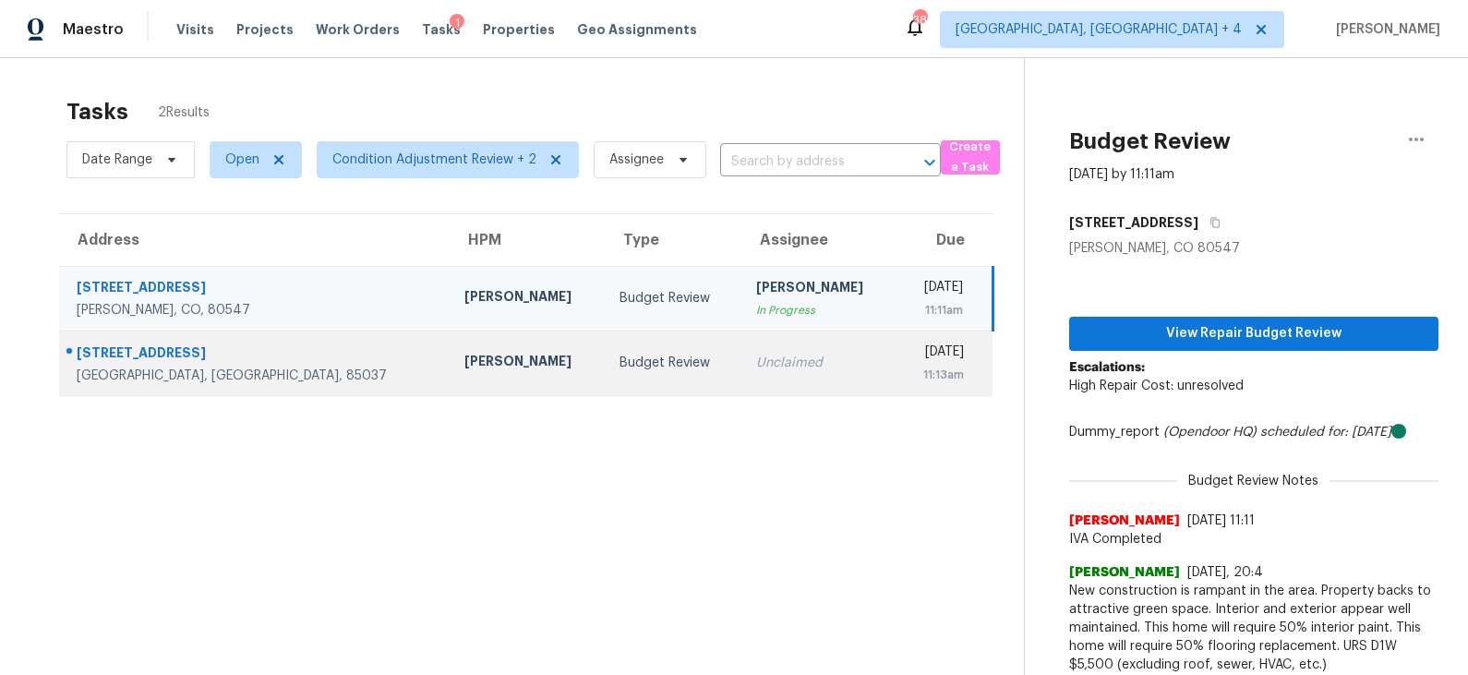
click at [620, 354] on div "Budget Review" at bounding box center [673, 363] width 107 height 18
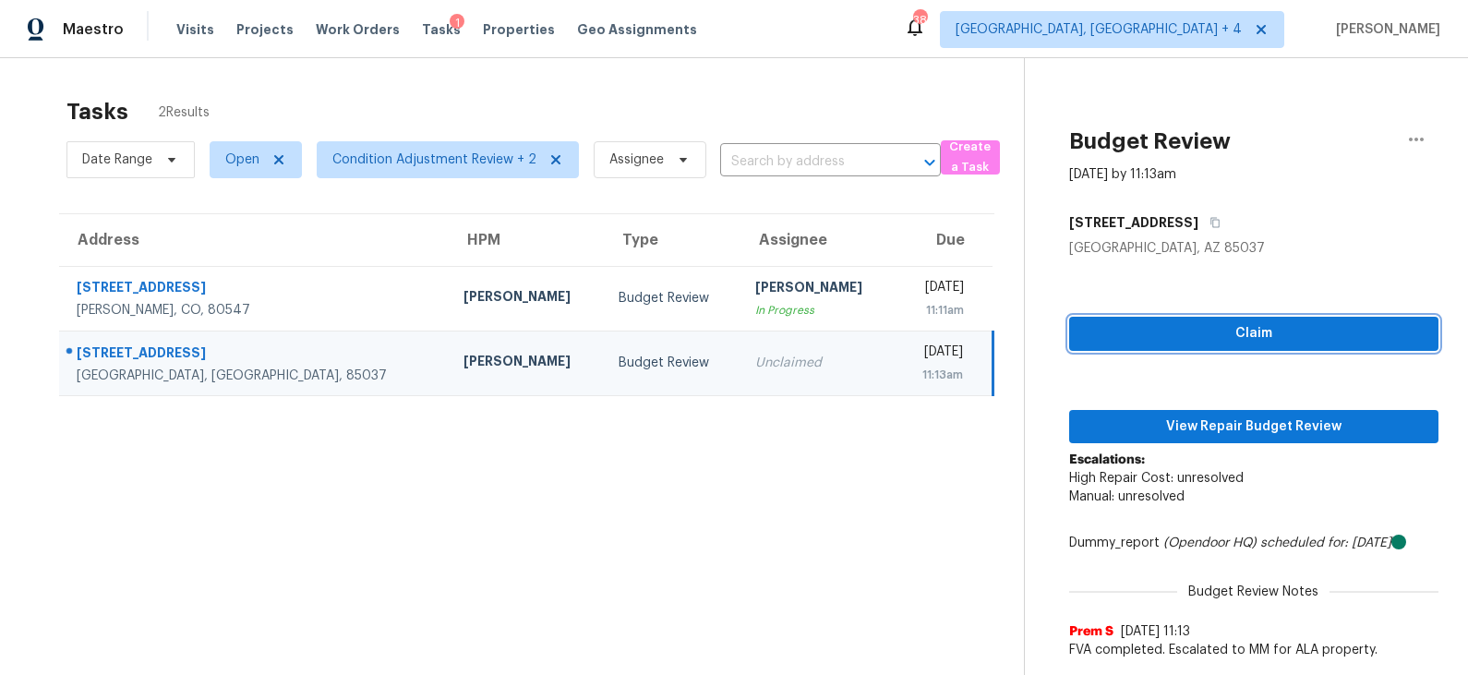
click at [1210, 338] on span "Claim" at bounding box center [1254, 333] width 340 height 23
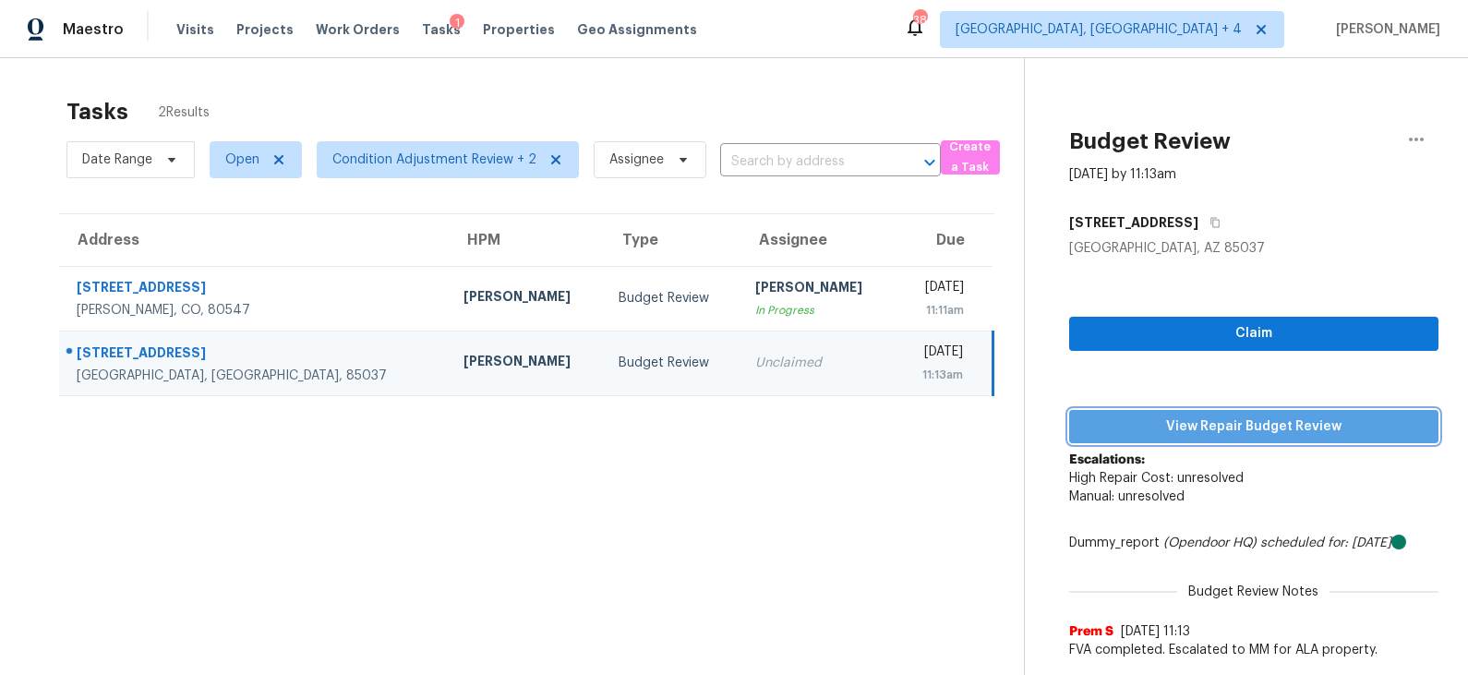
click at [1219, 419] on span "View Repair Budget Review" at bounding box center [1254, 427] width 340 height 23
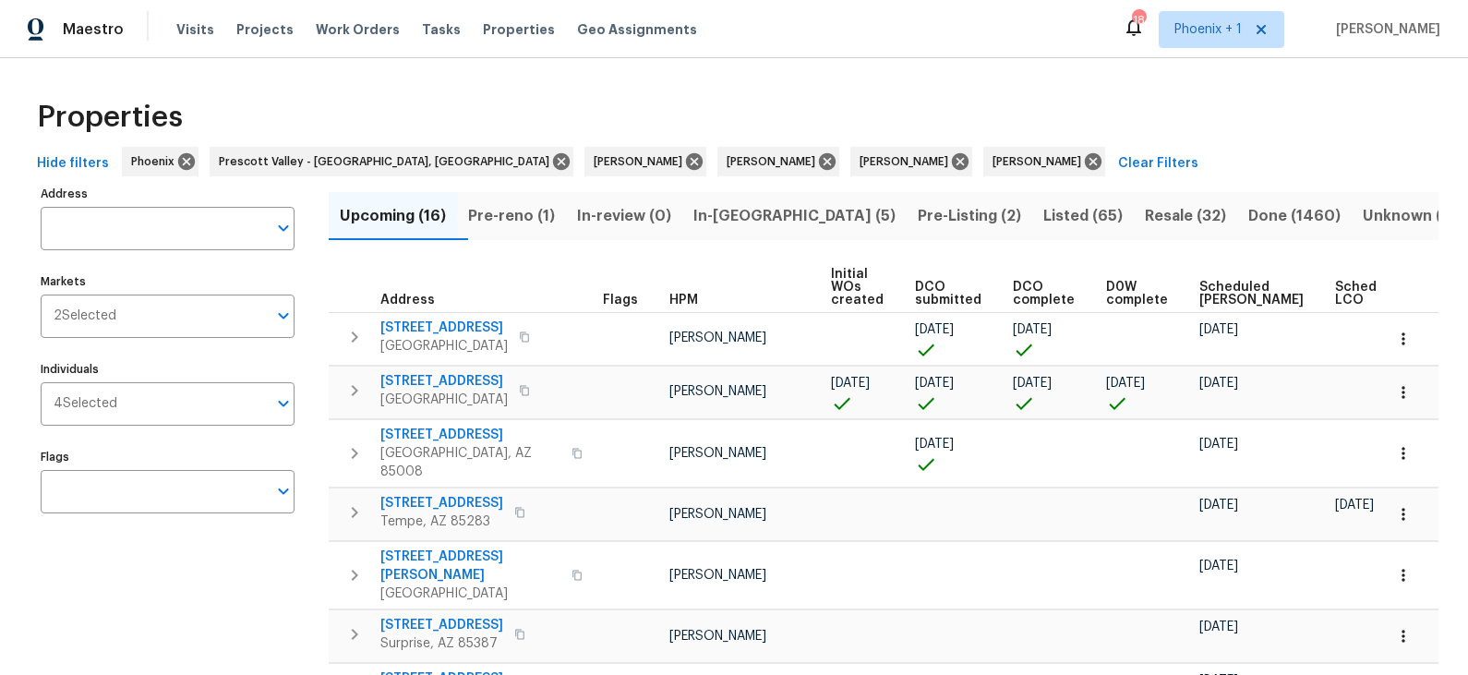
click at [767, 219] on span "In-[GEOGRAPHIC_DATA] (5)" at bounding box center [795, 216] width 202 height 26
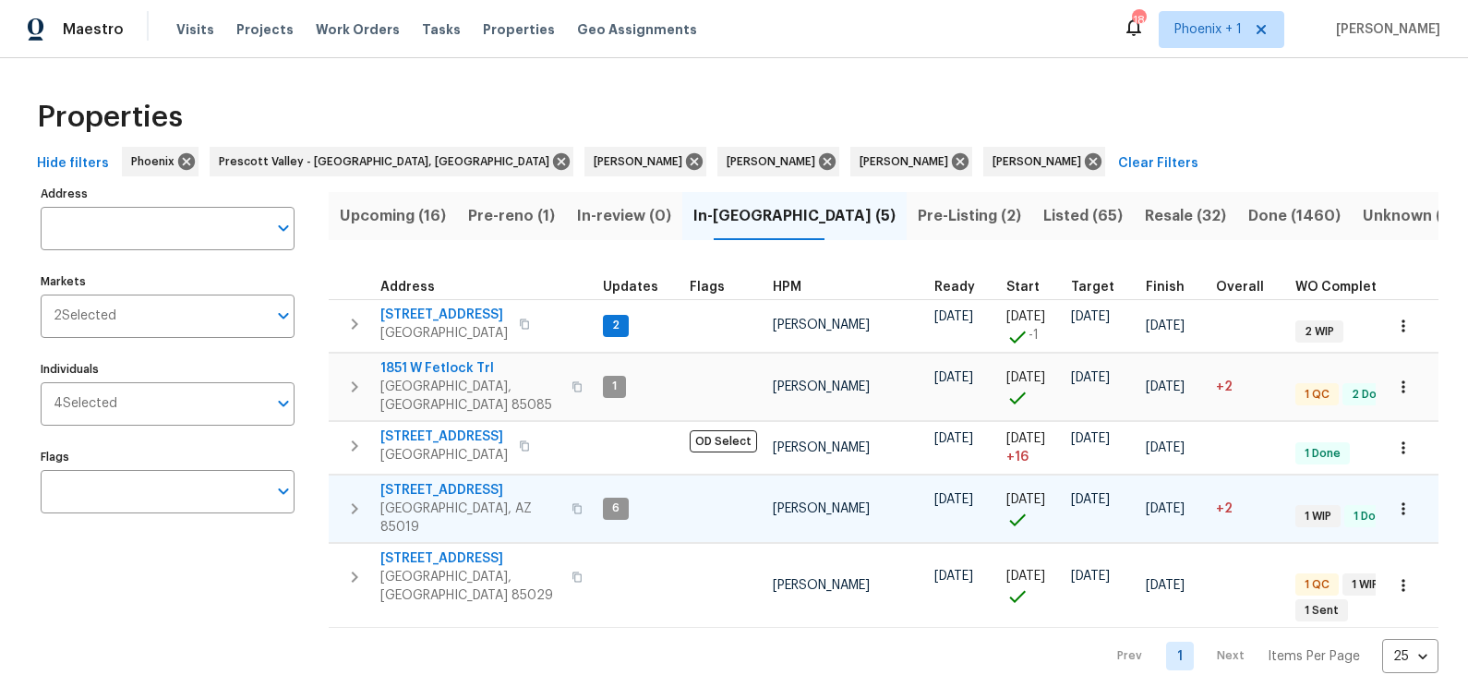
click at [452, 481] on span "[STREET_ADDRESS]" at bounding box center [471, 490] width 180 height 18
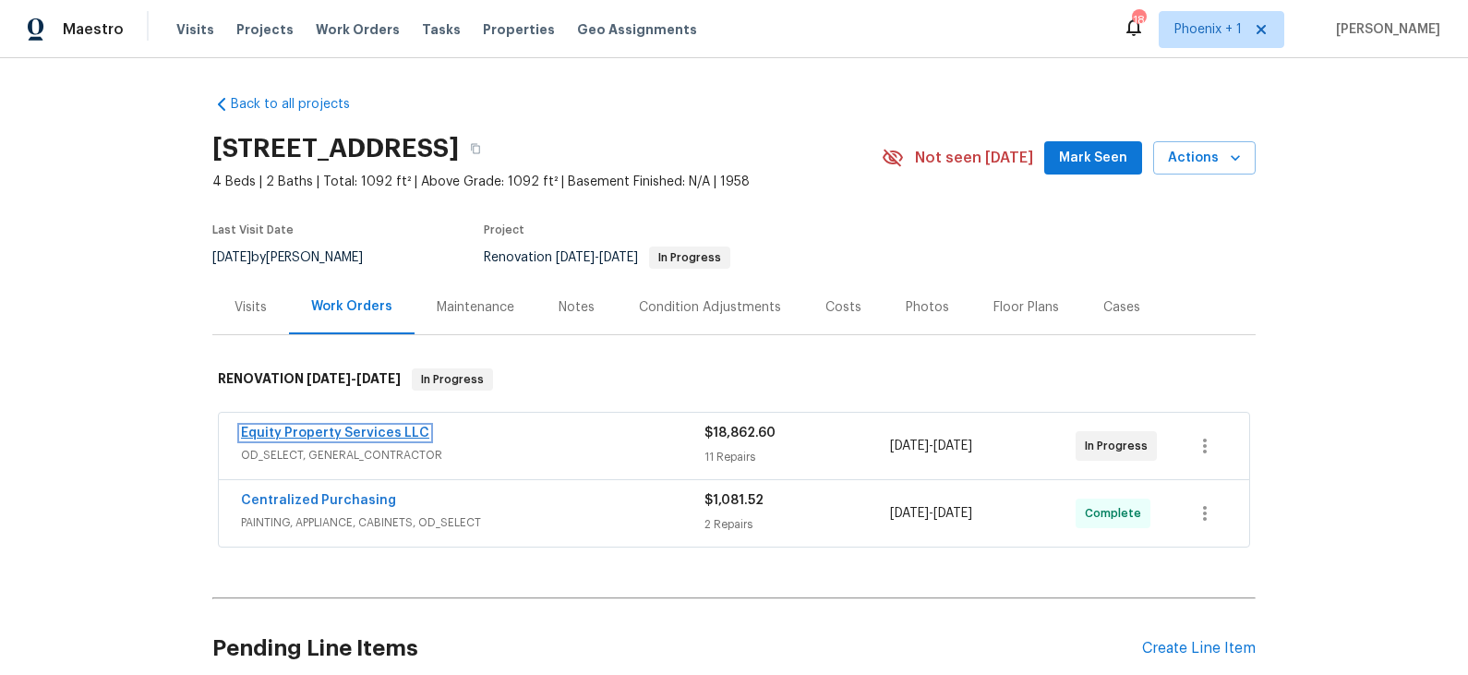
click at [405, 436] on link "Equity Property Services LLC" at bounding box center [335, 433] width 188 height 13
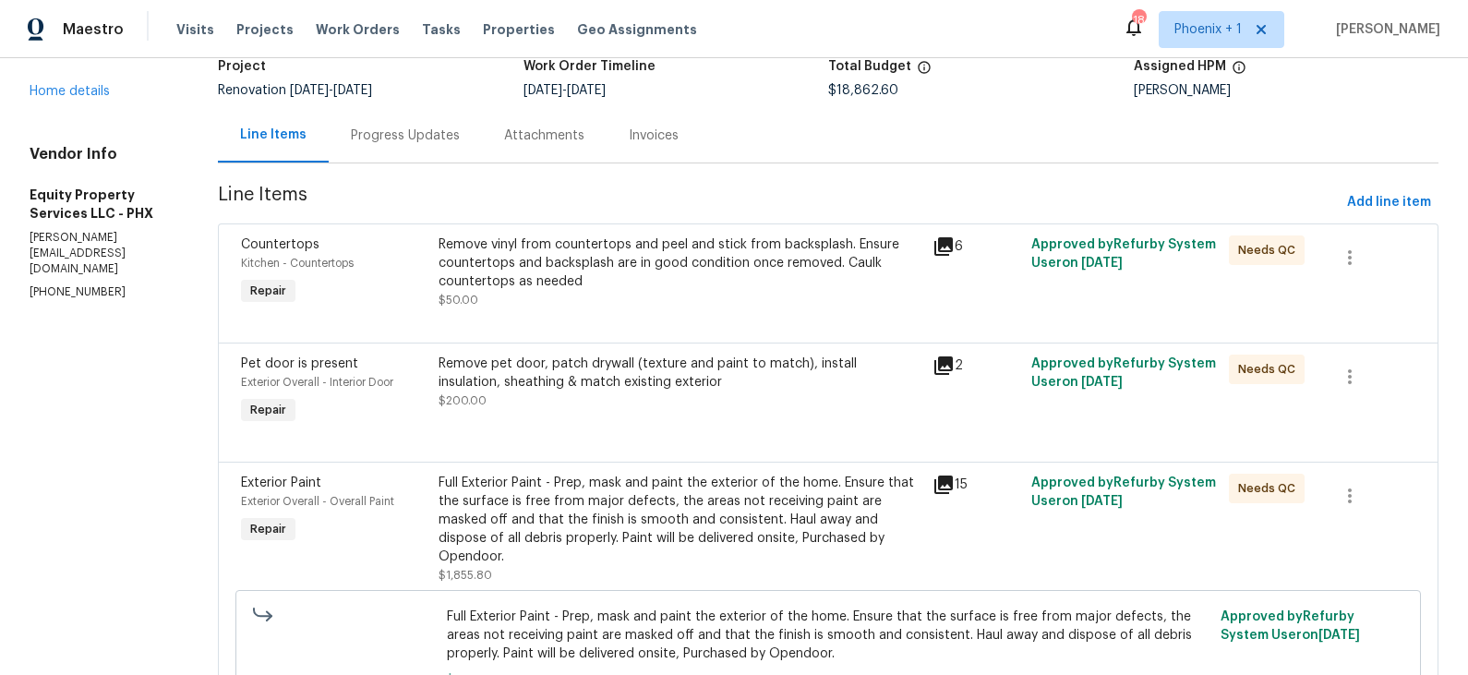
scroll to position [98, 0]
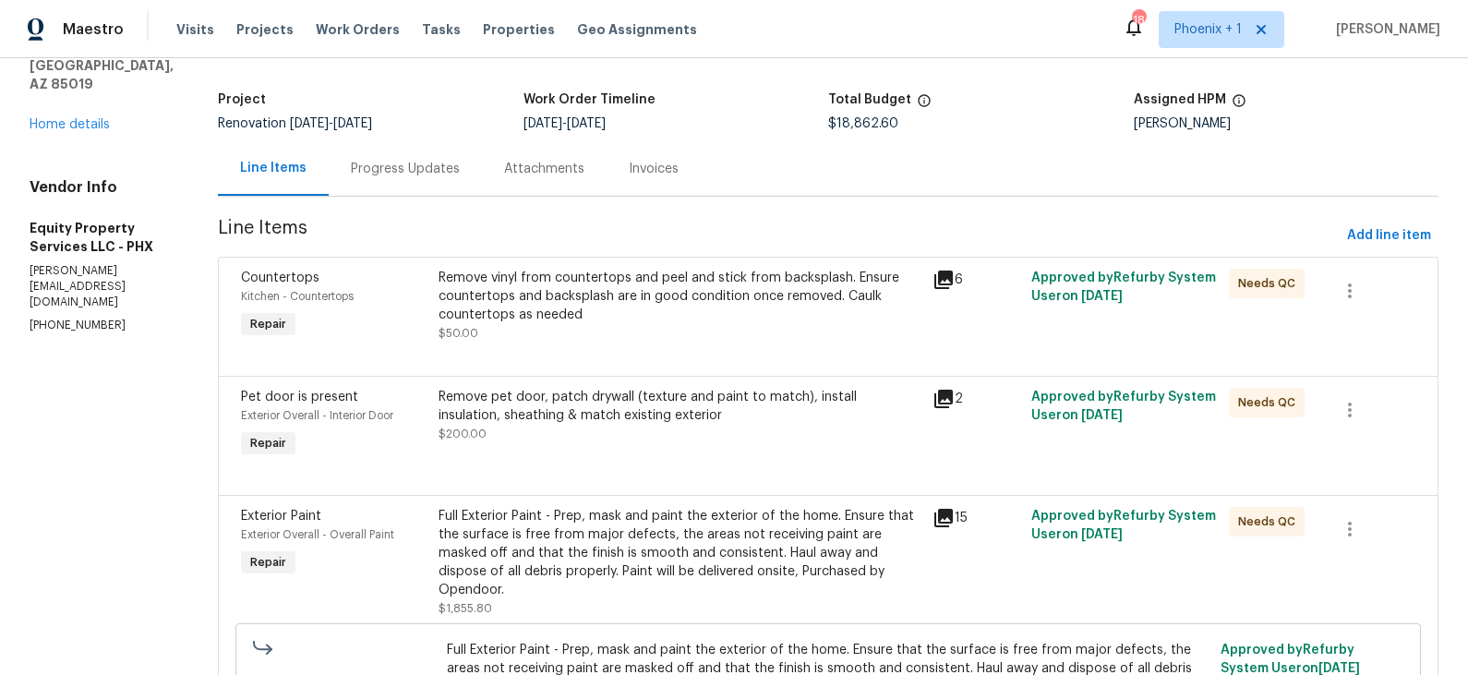
click at [397, 165] on div "Progress Updates" at bounding box center [405, 169] width 109 height 18
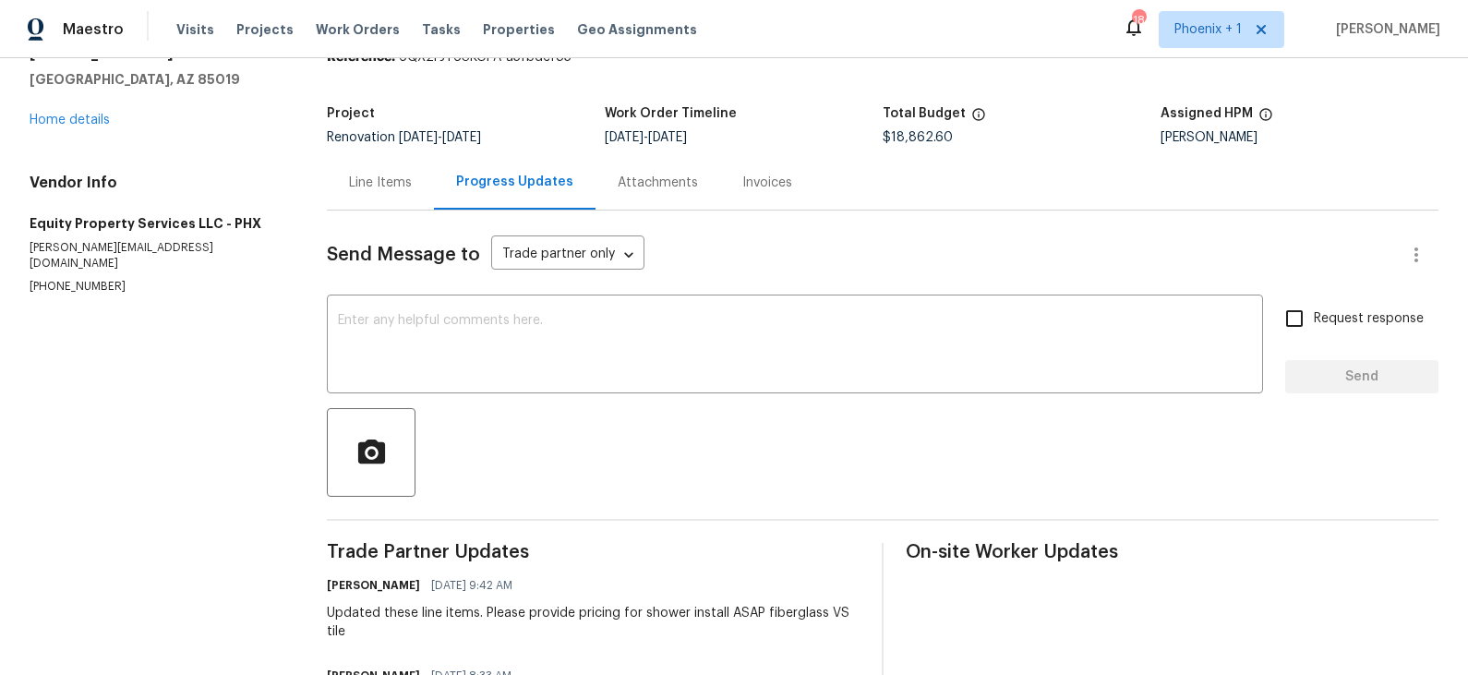
scroll to position [77, 0]
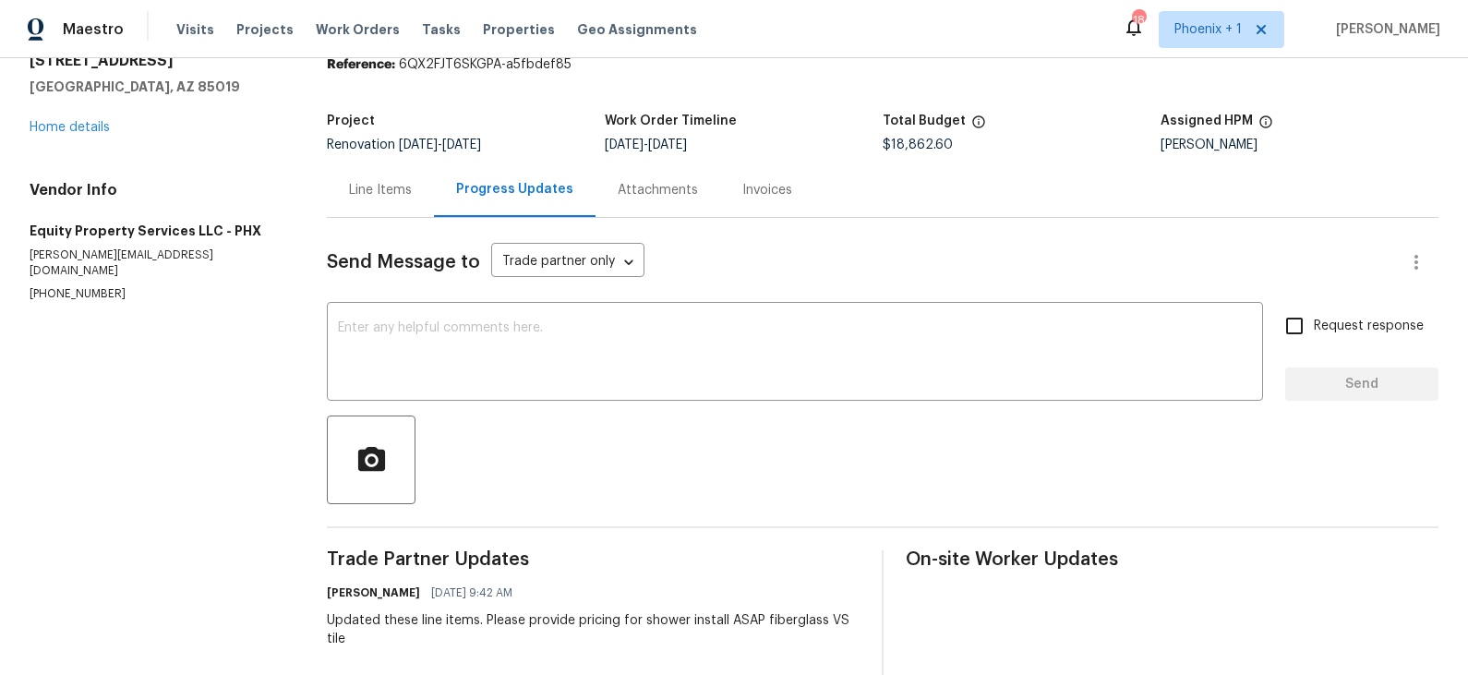
click at [385, 196] on div "Line Items" at bounding box center [380, 190] width 63 height 18
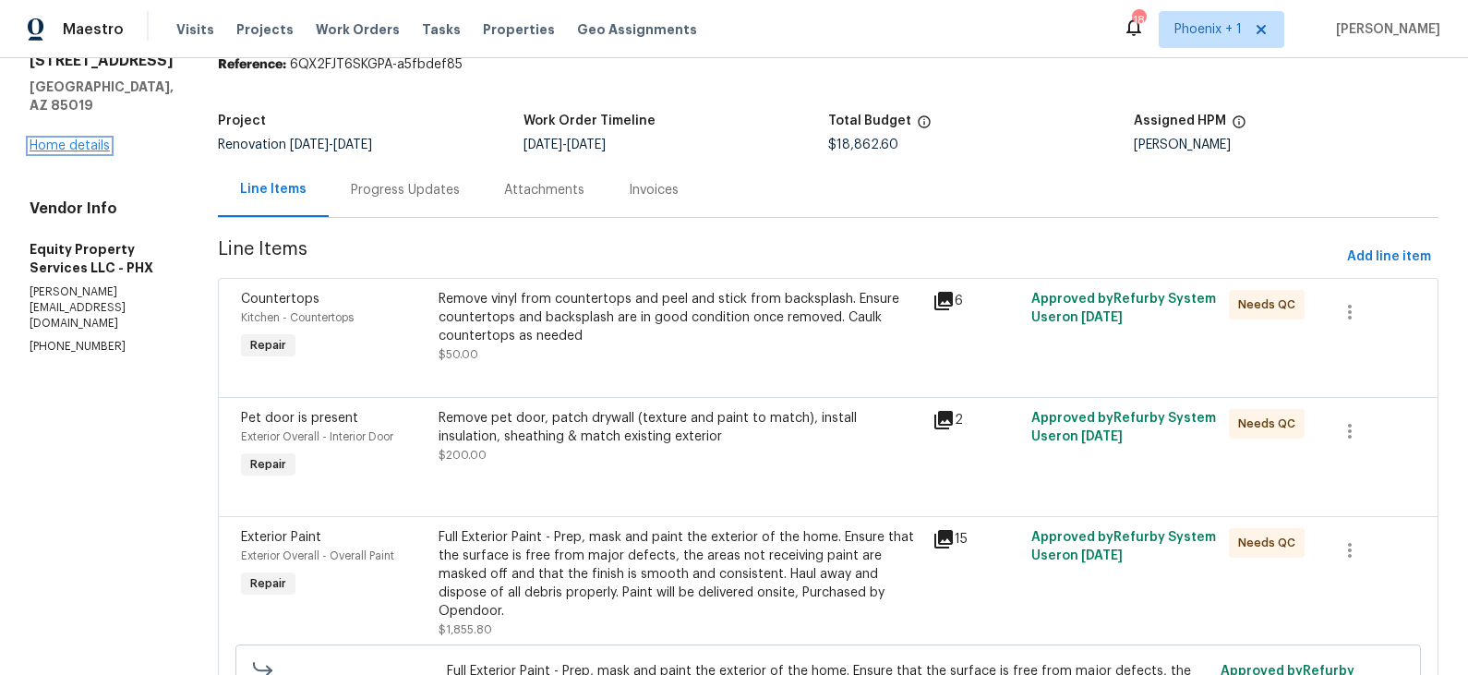
click at [91, 152] on link "Home details" at bounding box center [70, 145] width 80 height 13
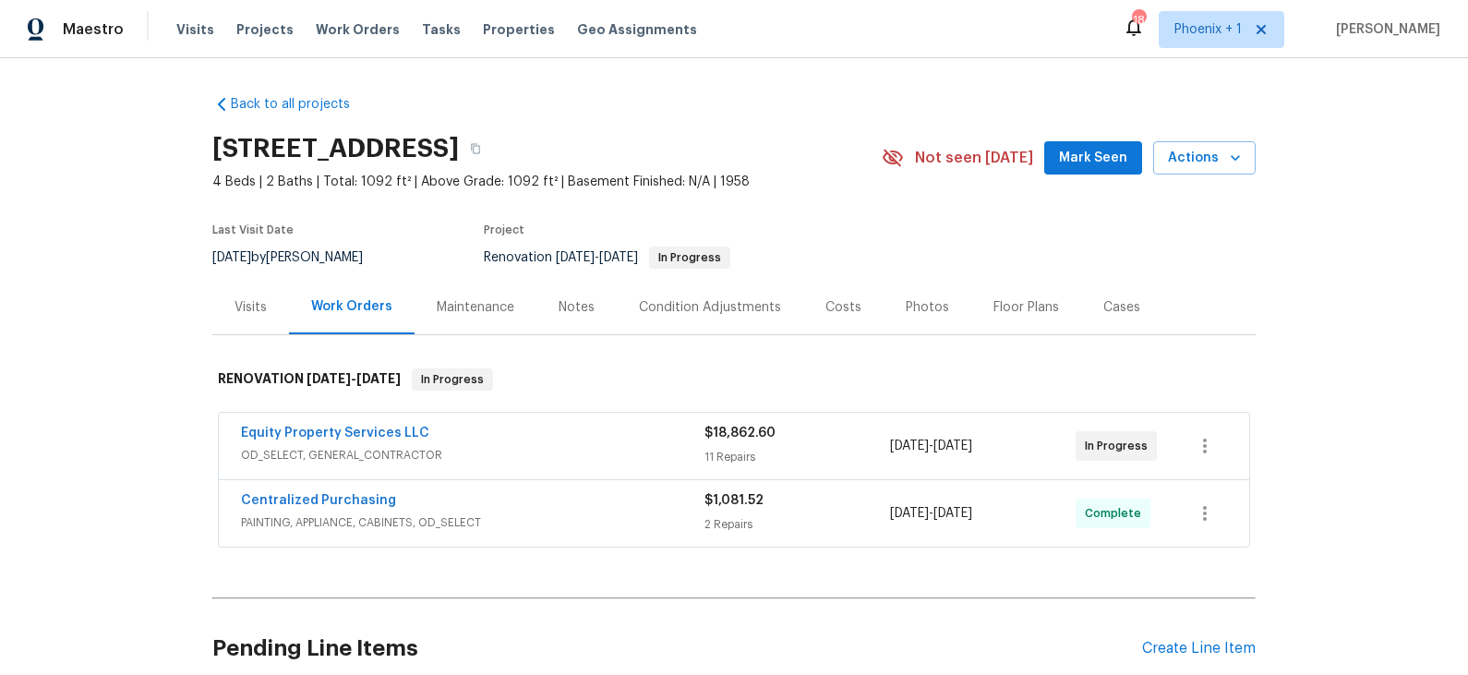
click at [838, 308] on div "Costs" at bounding box center [844, 307] width 36 height 18
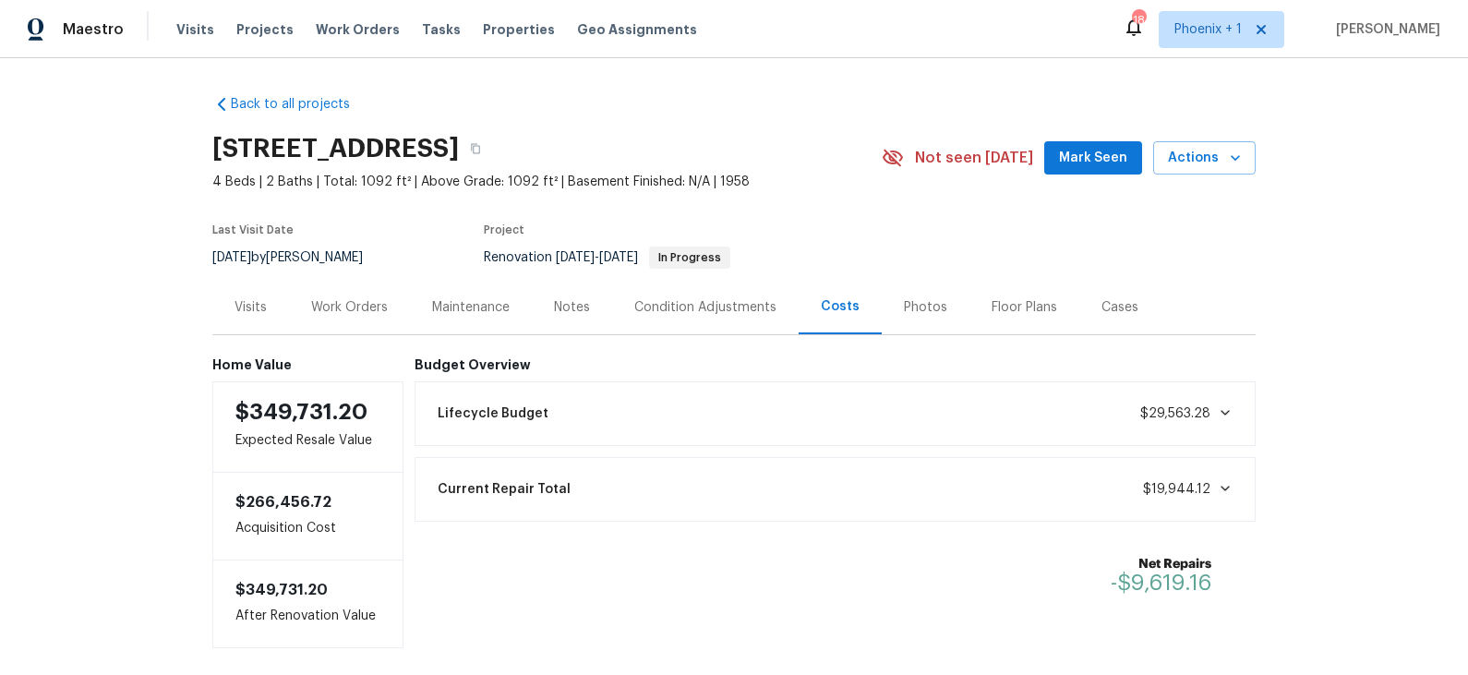
click at [252, 310] on div "Visits" at bounding box center [251, 307] width 32 height 18
